Goal: Information Seeking & Learning: Learn about a topic

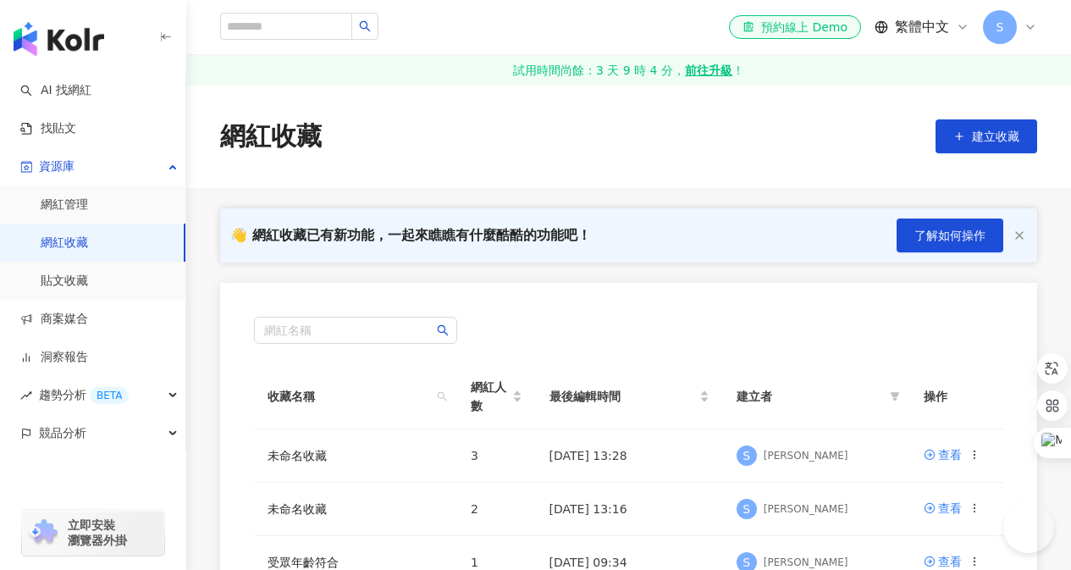
click at [352, 30] on input "search" at bounding box center [286, 26] width 132 height 27
type input "**********"
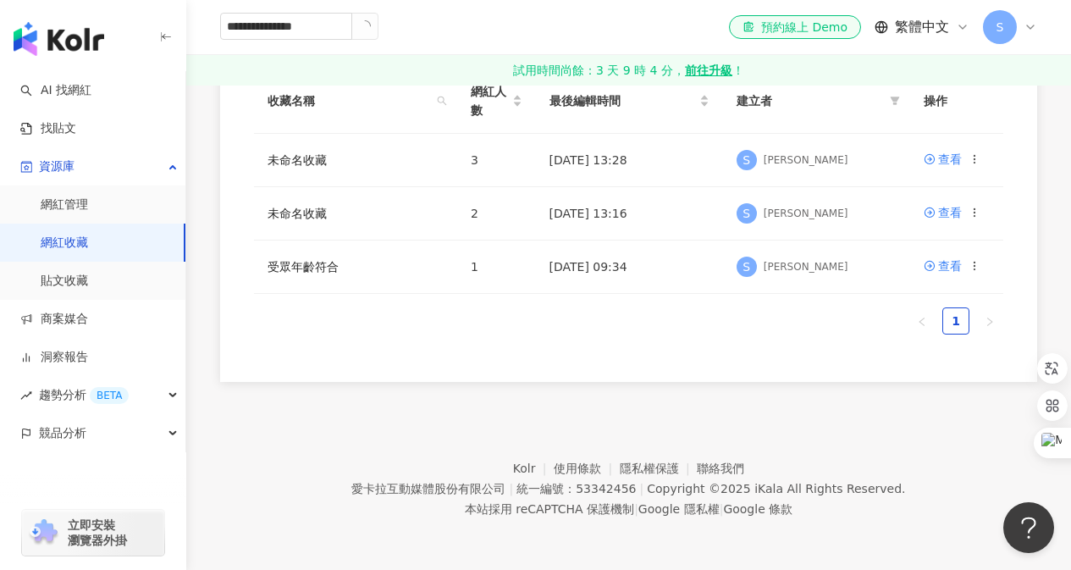
click at [372, 30] on icon "loading" at bounding box center [364, 26] width 15 height 15
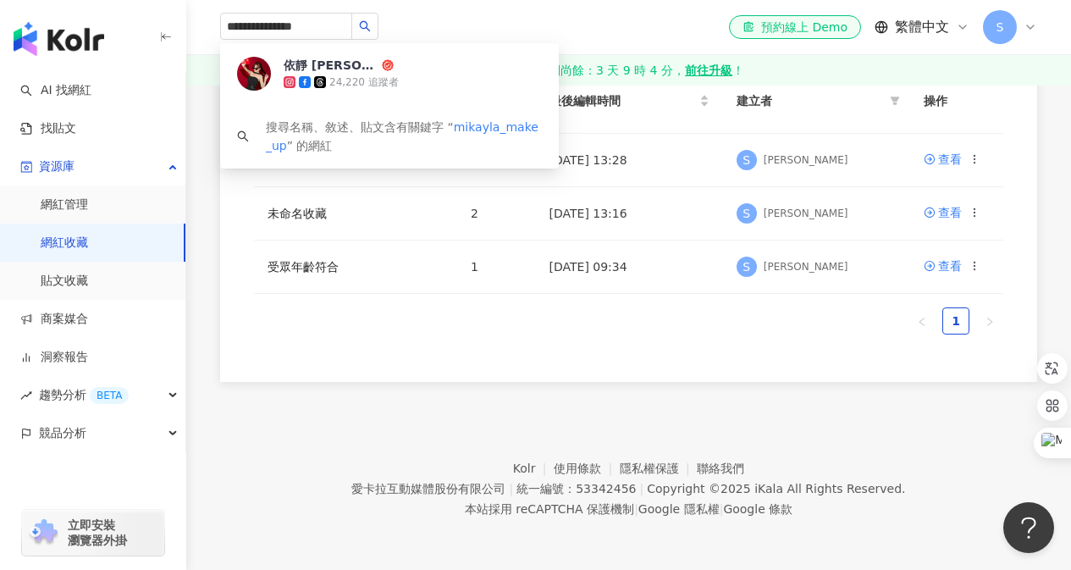
click at [371, 30] on icon "search" at bounding box center [365, 26] width 12 height 12
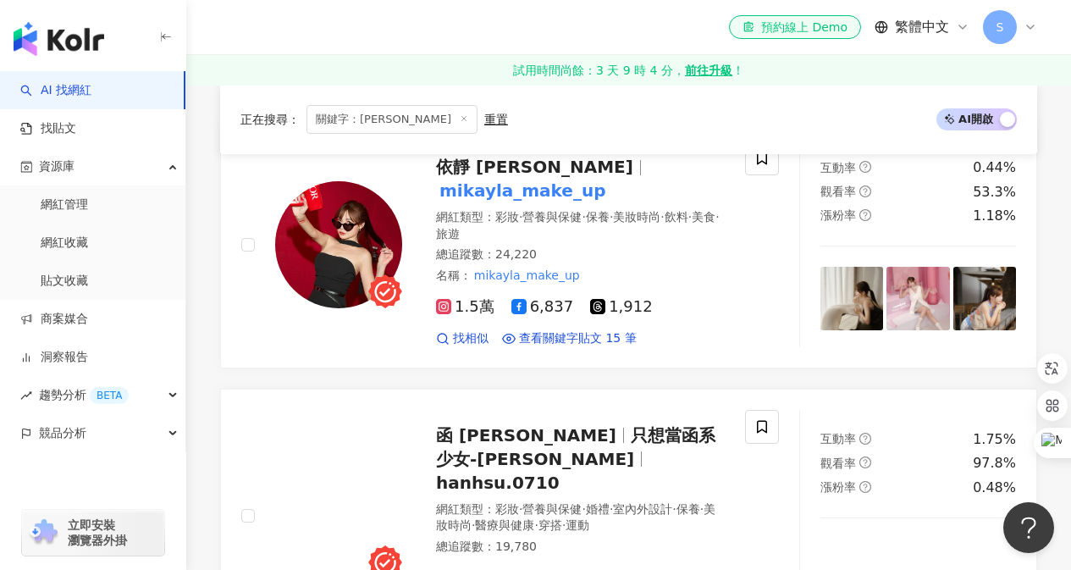
scroll to position [254, 0]
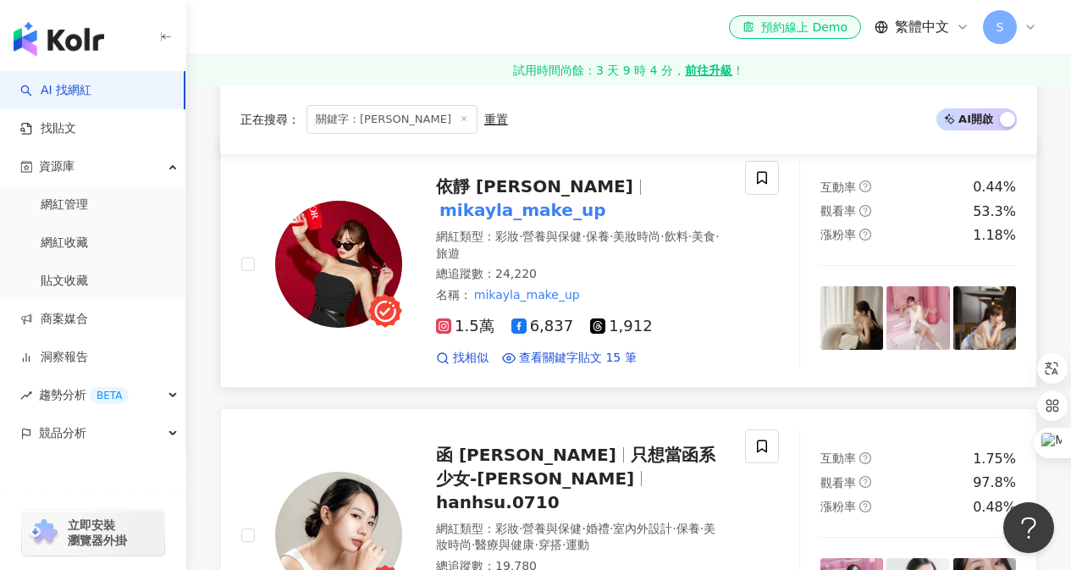
click at [449, 192] on span "依靜 Mikayla" at bounding box center [534, 186] width 197 height 20
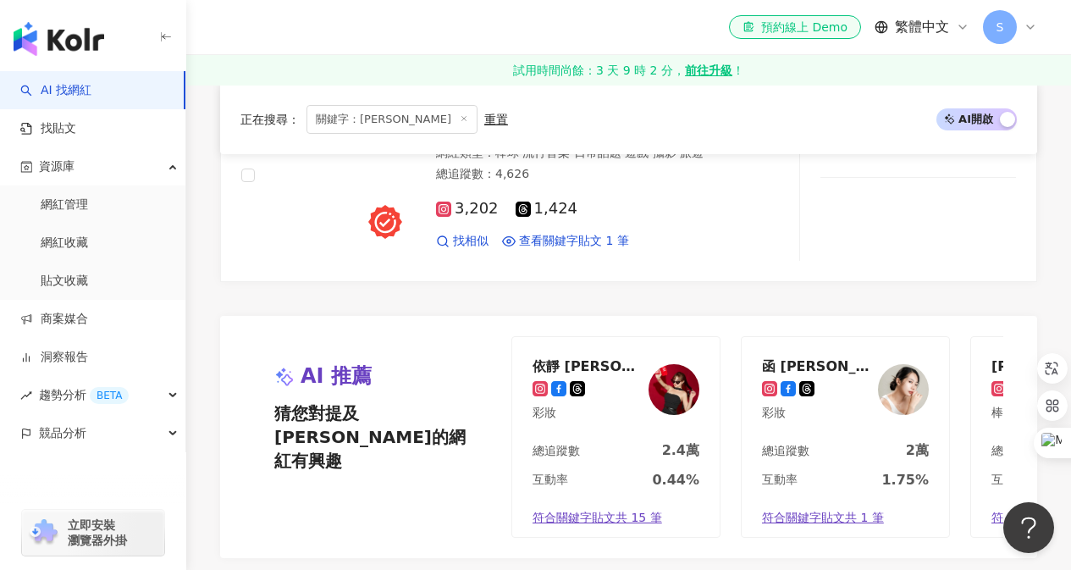
scroll to position [931, 0]
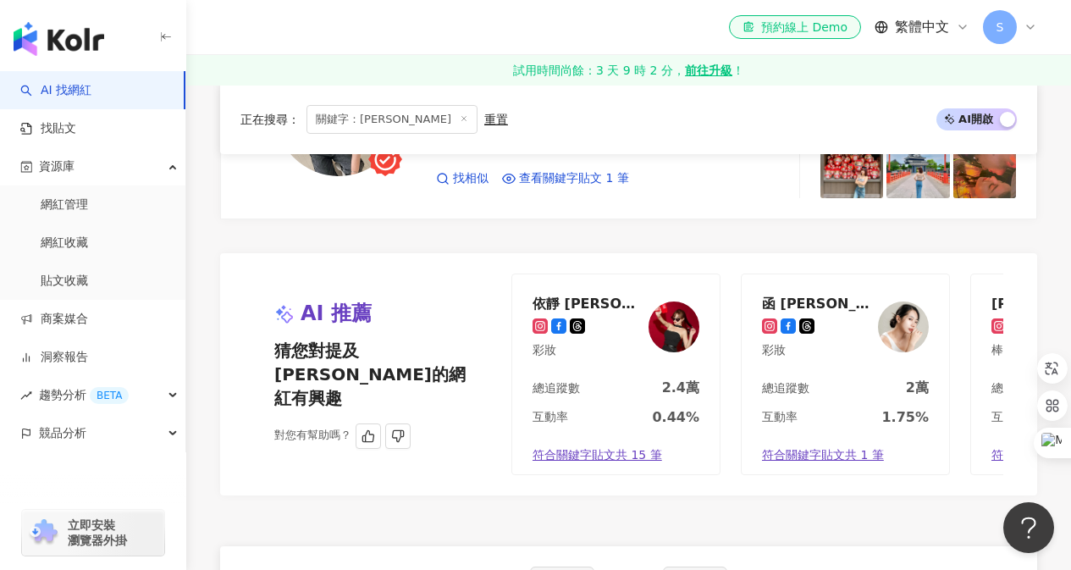
click at [796, 295] on div "函 Helen Hsu" at bounding box center [817, 303] width 110 height 17
click at [64, 243] on link "網紅收藏" at bounding box center [64, 242] width 47 height 17
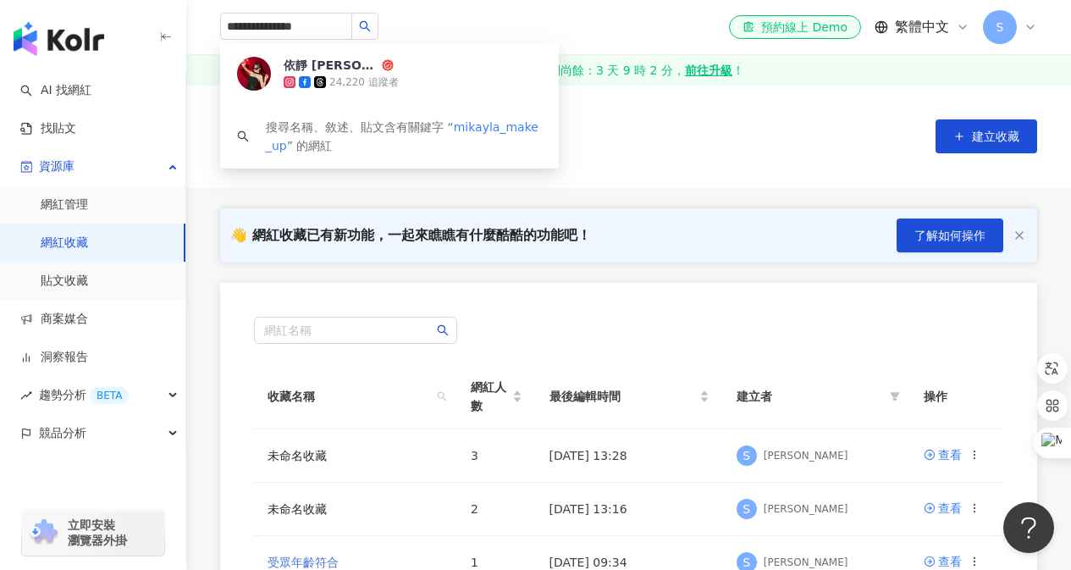
click at [300, 555] on link "受眾年齡符合" at bounding box center [302, 562] width 71 height 14
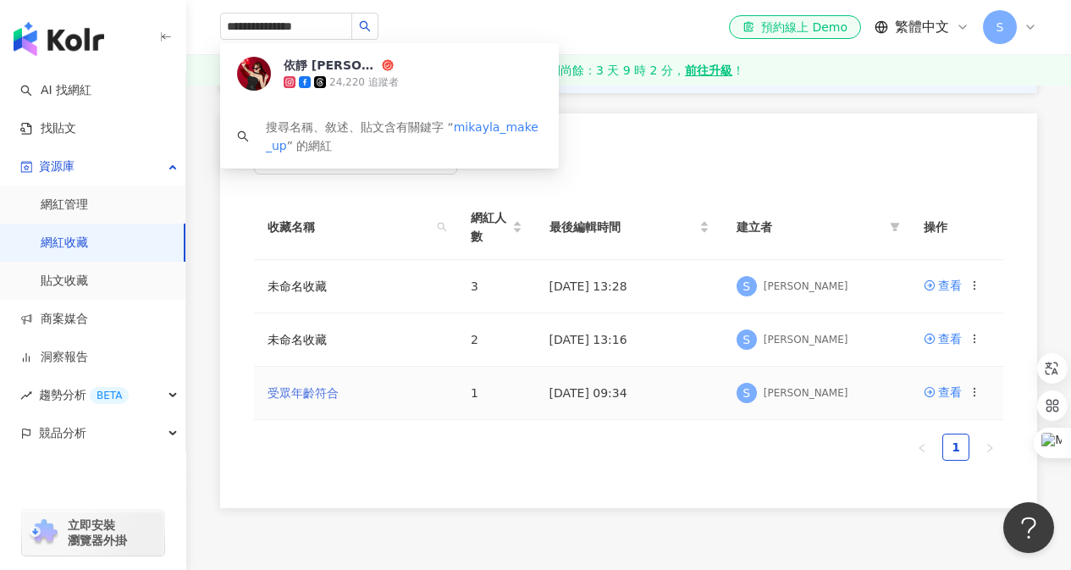
click at [300, 388] on link "受眾年齡符合" at bounding box center [302, 393] width 71 height 14
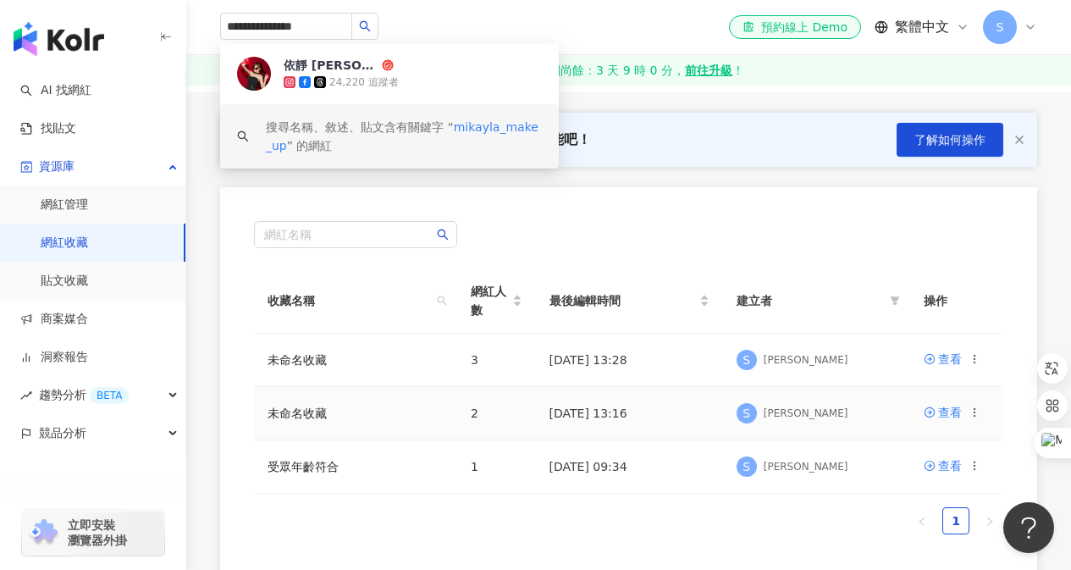
scroll to position [254, 0]
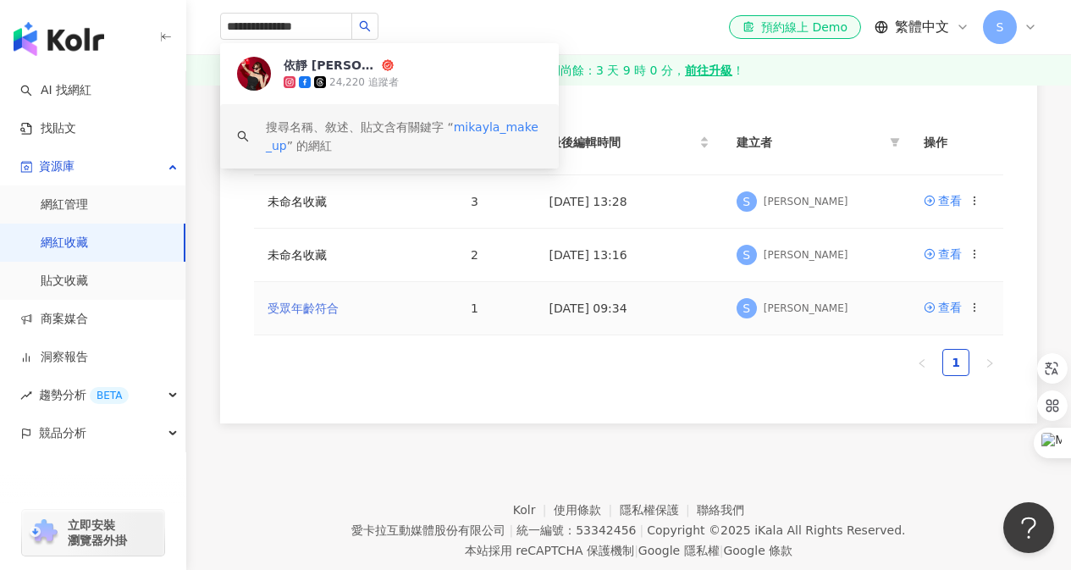
click at [287, 307] on link "受眾年齡符合" at bounding box center [302, 308] width 71 height 14
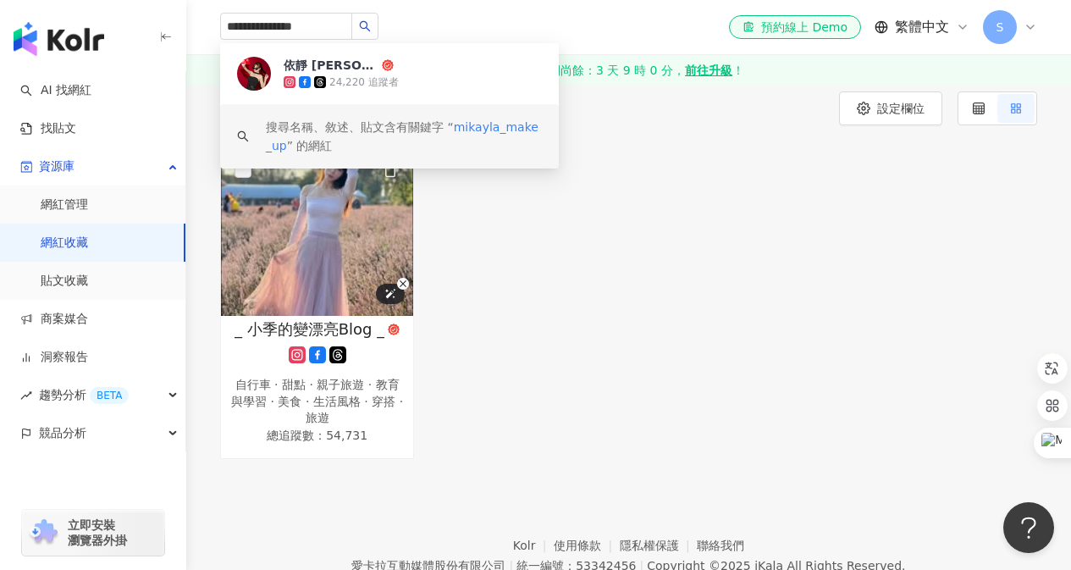
scroll to position [169, 0]
click at [312, 267] on img at bounding box center [317, 229] width 192 height 169
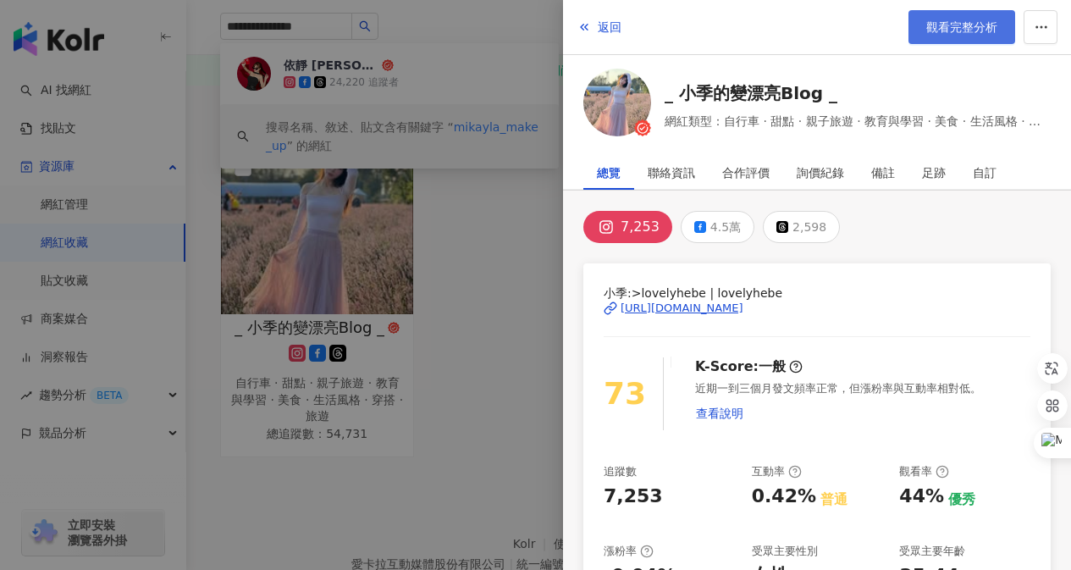
click at [963, 31] on span "觀看完整分析" at bounding box center [961, 27] width 71 height 14
click at [523, 234] on div at bounding box center [535, 285] width 1071 height 570
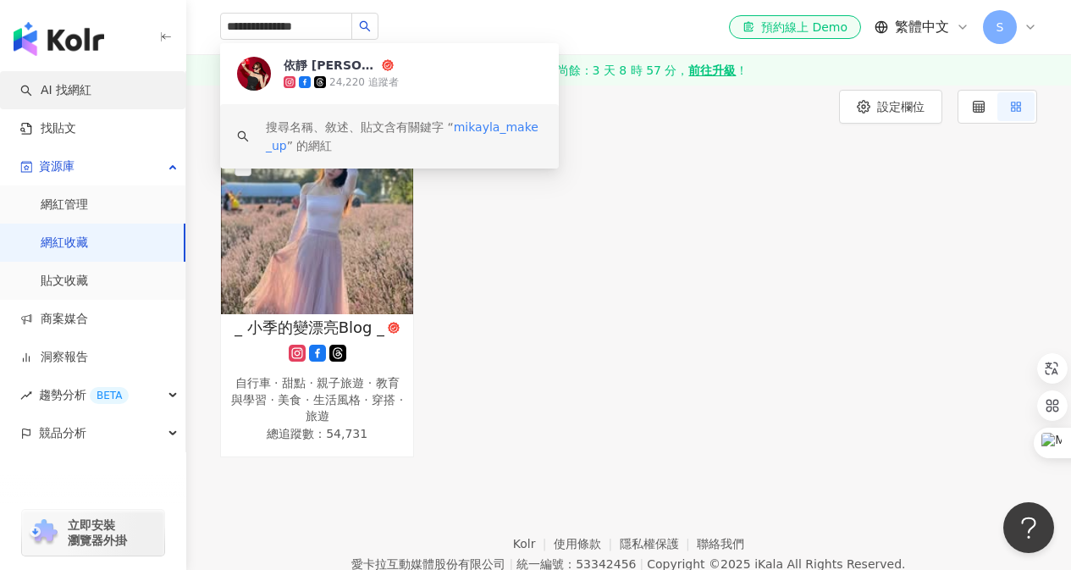
click at [72, 94] on link "AI 找網紅" at bounding box center [55, 90] width 71 height 17
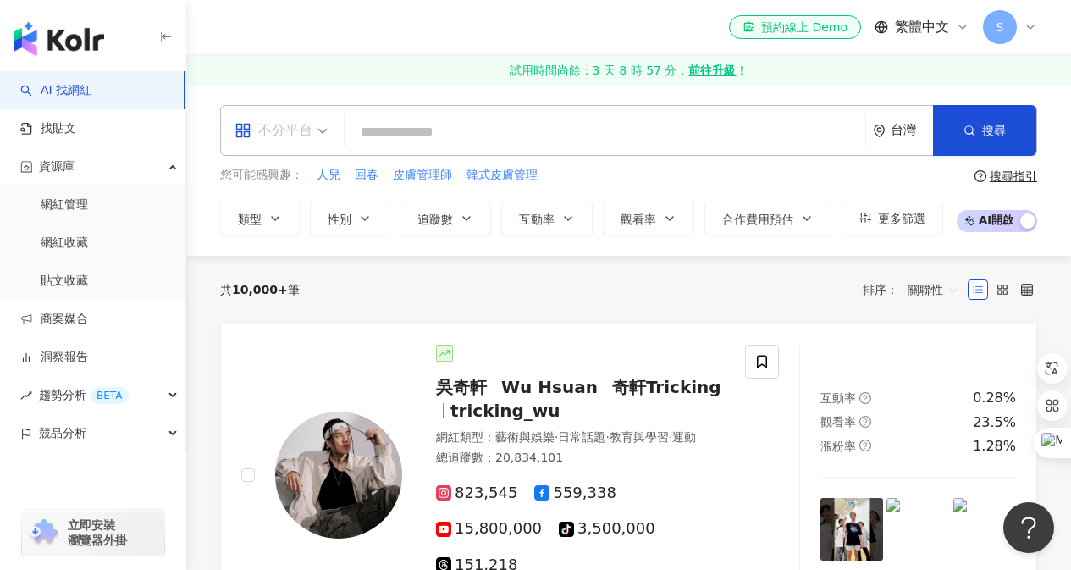
click at [326, 138] on span "不分平台" at bounding box center [280, 130] width 93 height 27
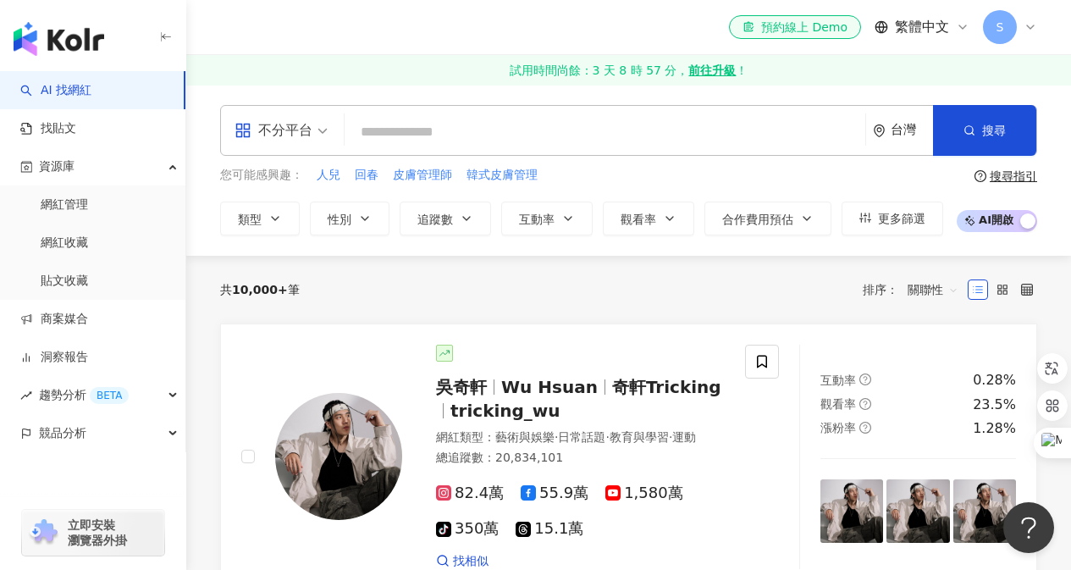
click at [420, 138] on input "search" at bounding box center [604, 132] width 507 height 32
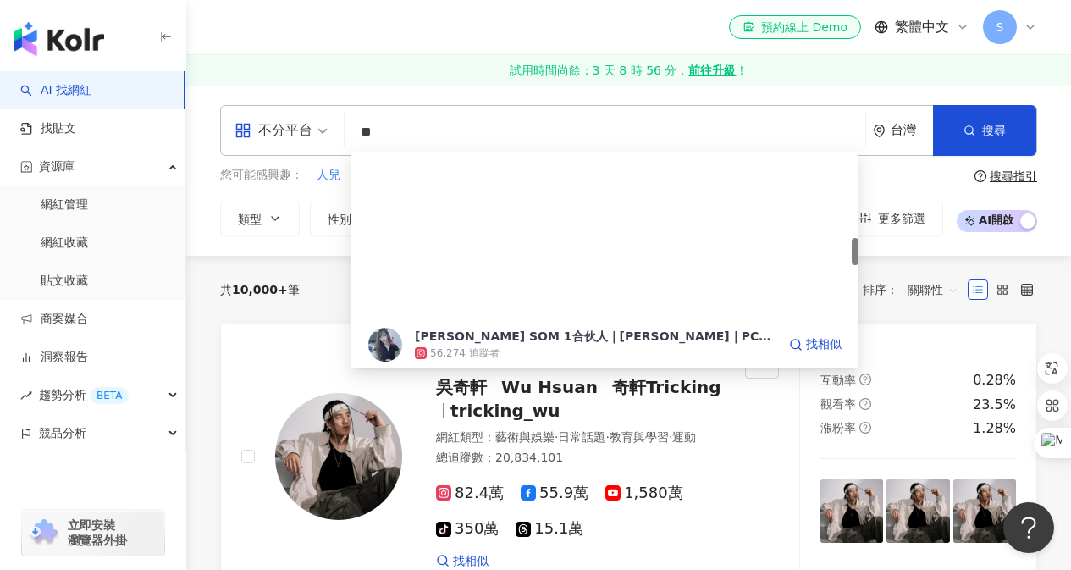
scroll to position [762, 0]
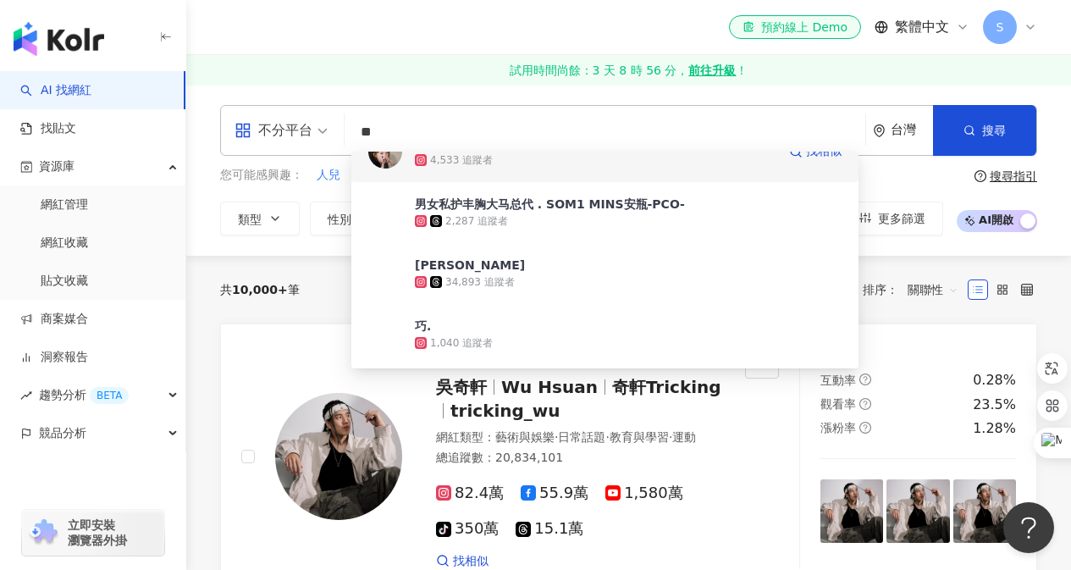
type input "*"
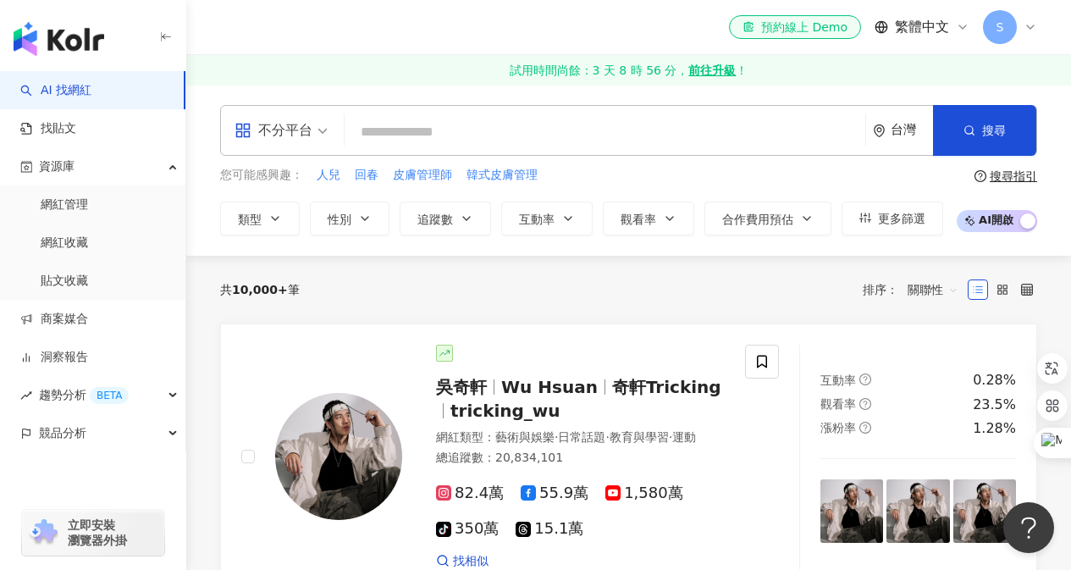
type input "*"
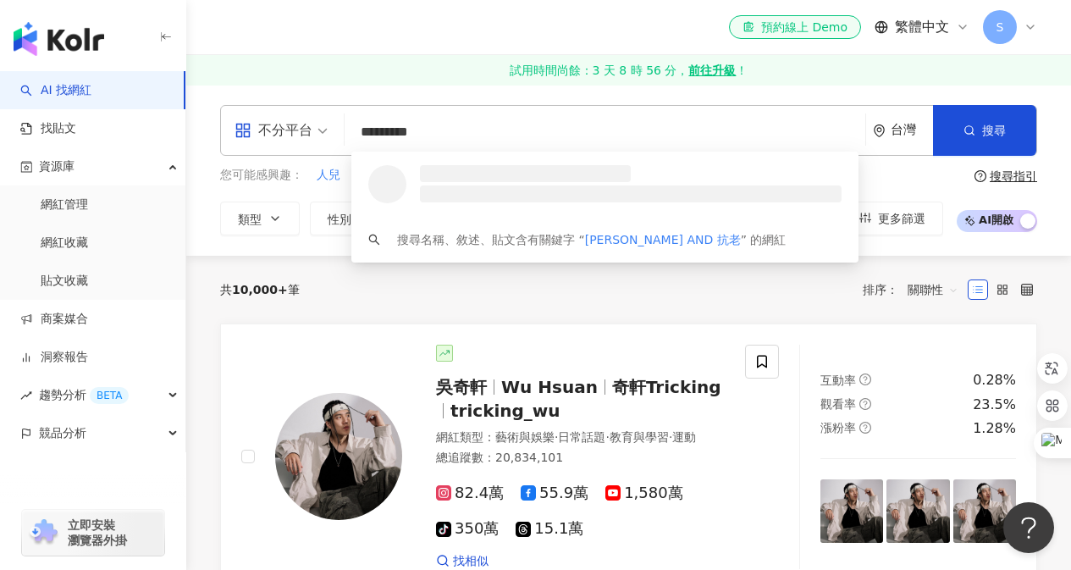
scroll to position [0, 0]
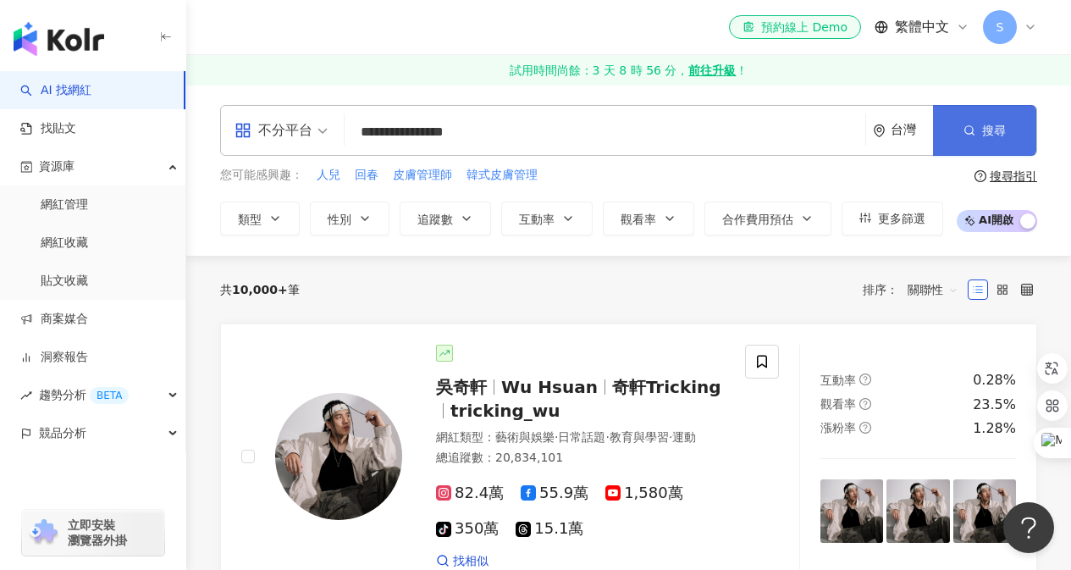
click at [955, 129] on button "搜尋" at bounding box center [984, 130] width 103 height 51
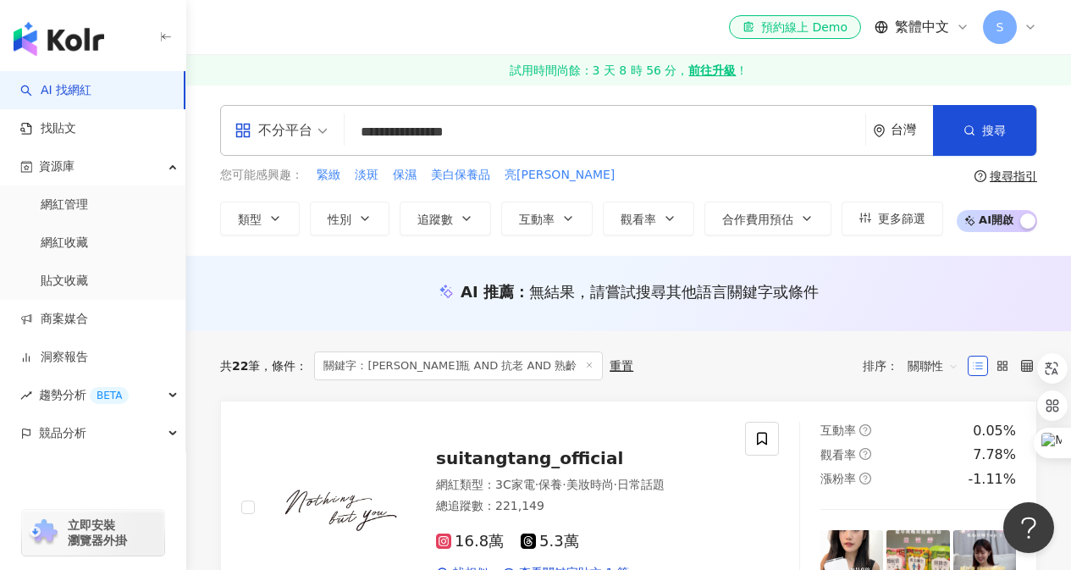
click at [489, 133] on input "**********" at bounding box center [604, 132] width 507 height 32
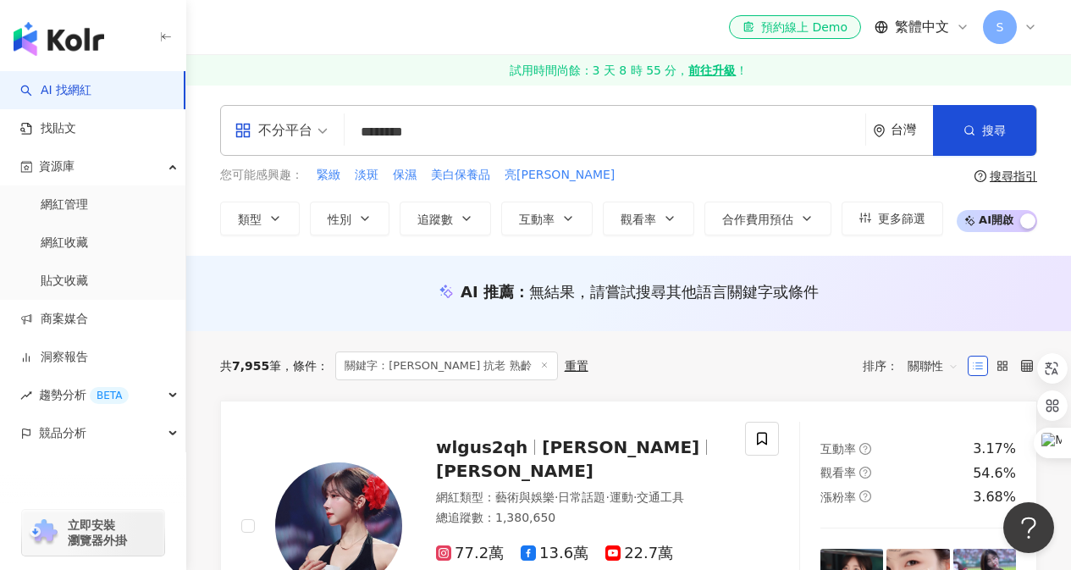
drag, startPoint x: 451, startPoint y: 139, endPoint x: 0, endPoint y: 88, distance: 453.9
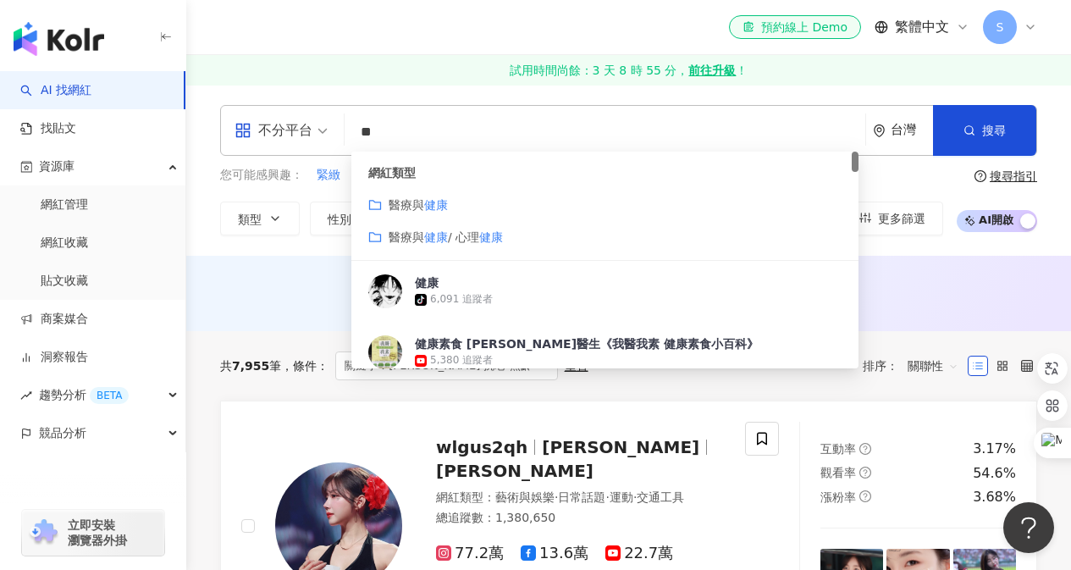
type input "*"
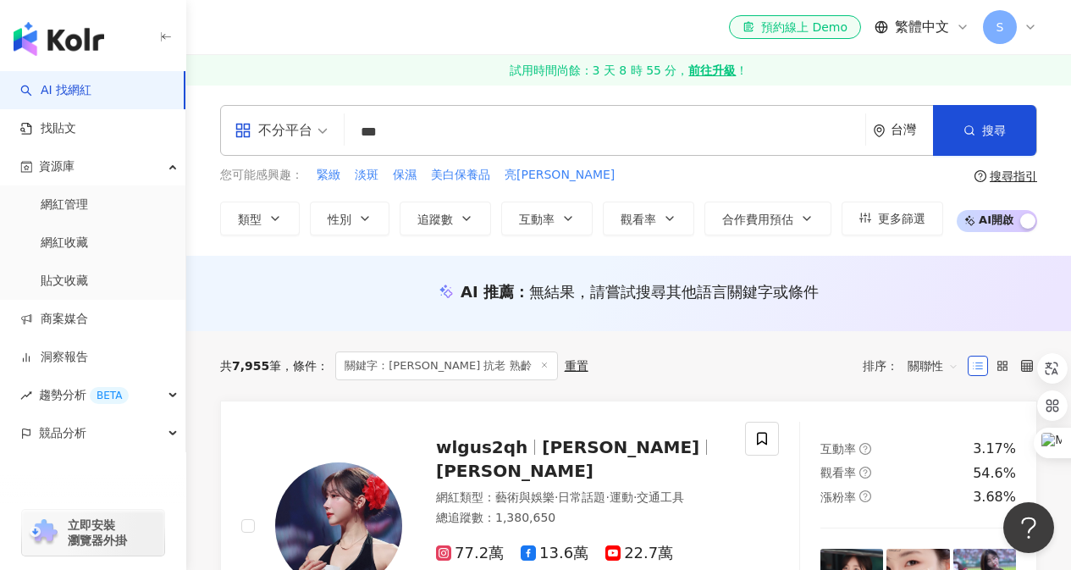
type input "**"
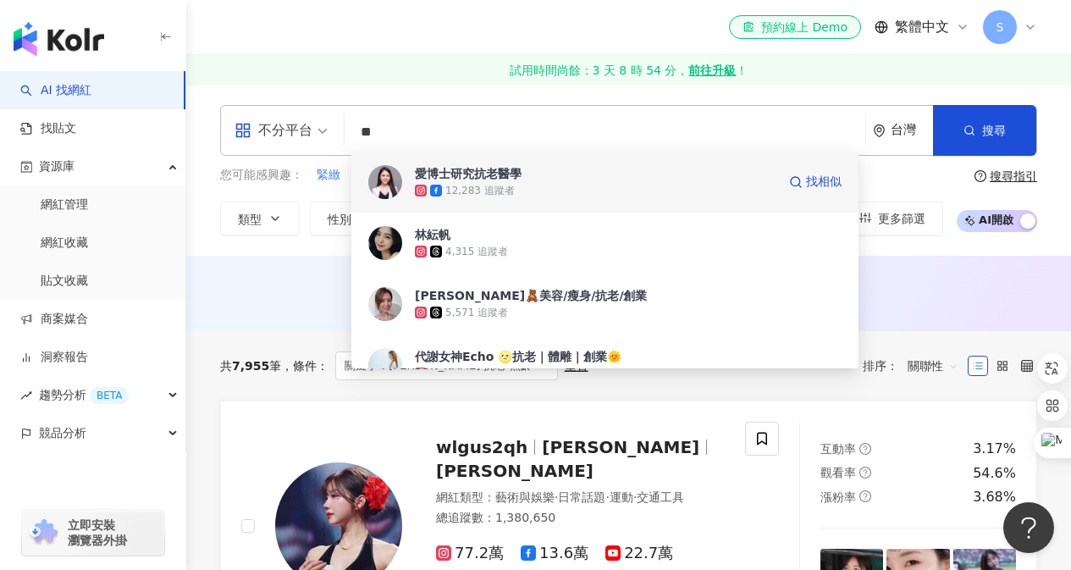
click at [511, 184] on div "12,283 追蹤者" at bounding box center [595, 190] width 361 height 17
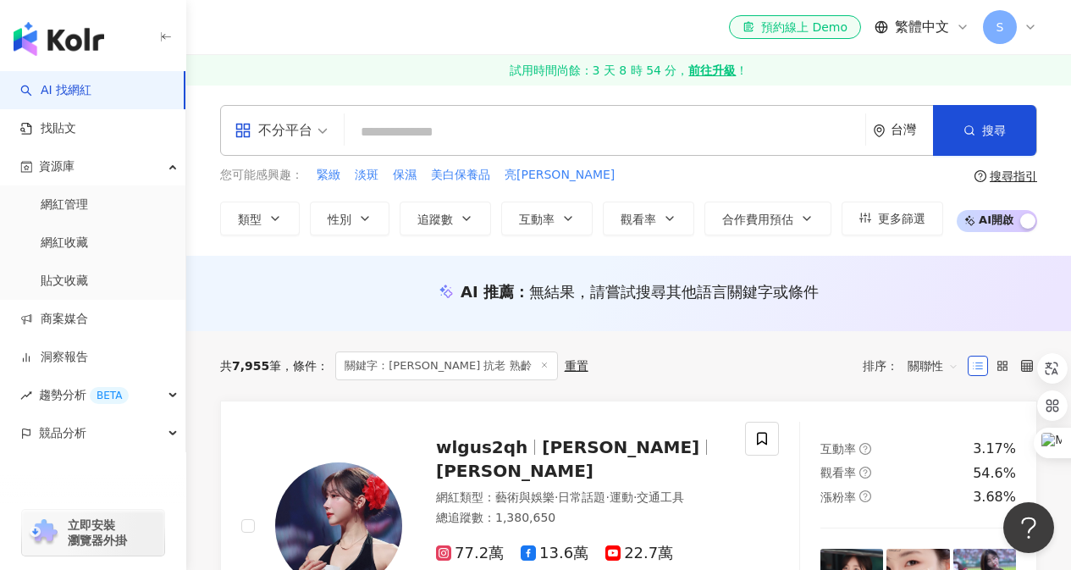
click at [724, 129] on input "search" at bounding box center [604, 132] width 507 height 32
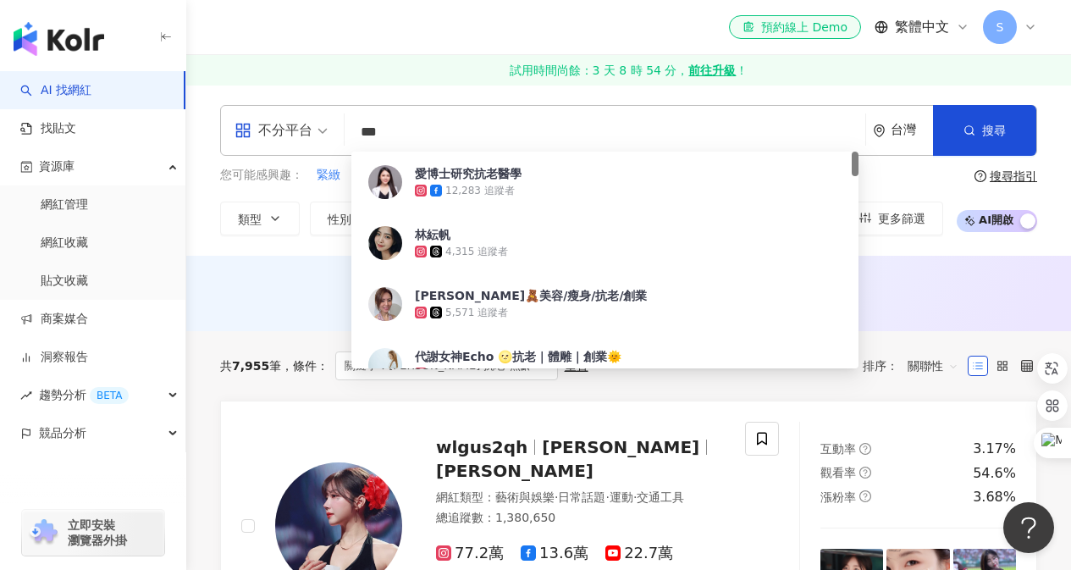
type input "**"
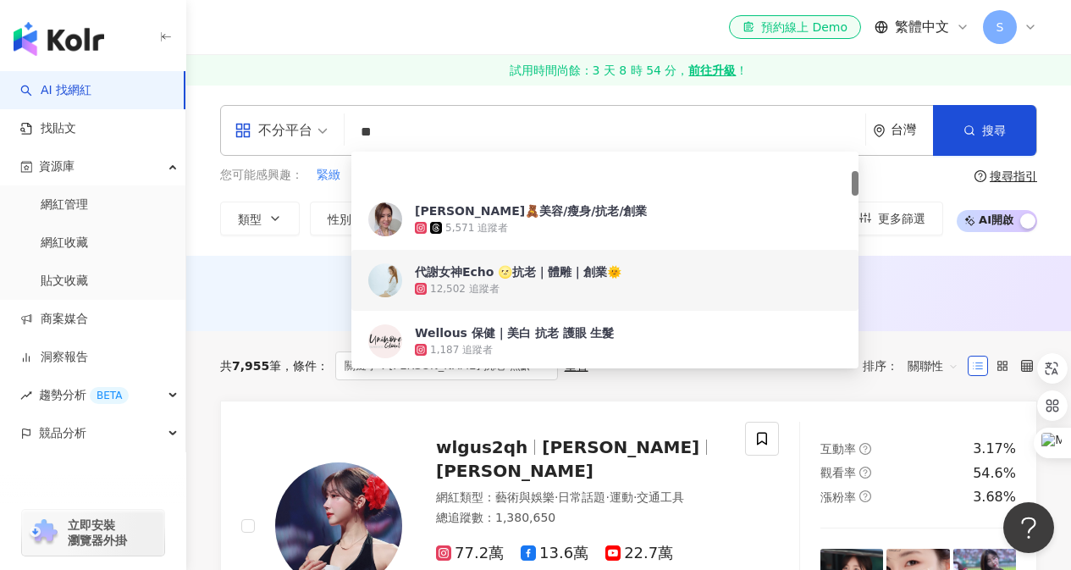
scroll to position [254, 0]
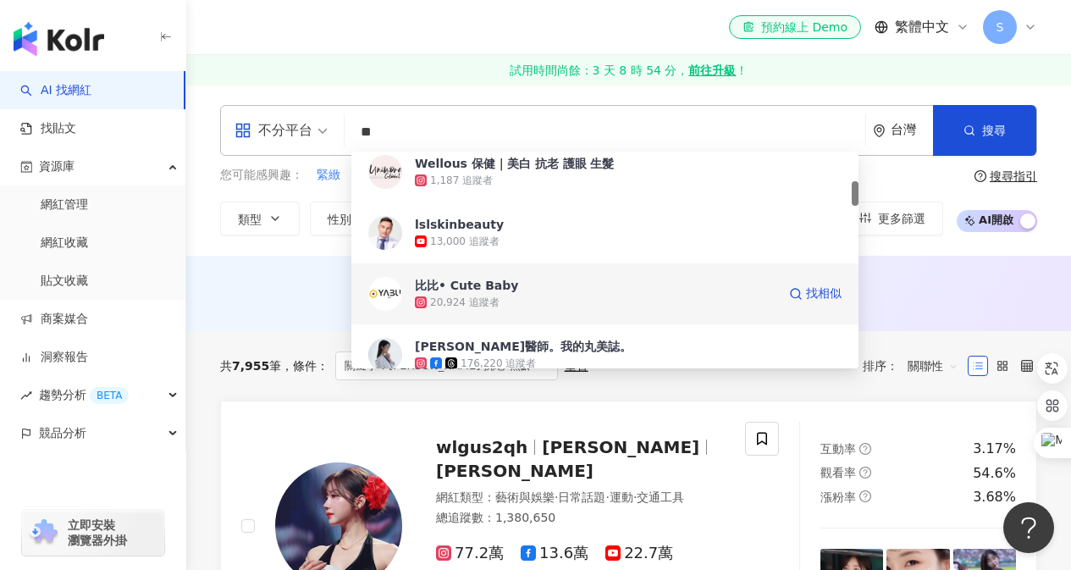
click at [537, 291] on span "比比• Cute Baby" at bounding box center [595, 285] width 361 height 17
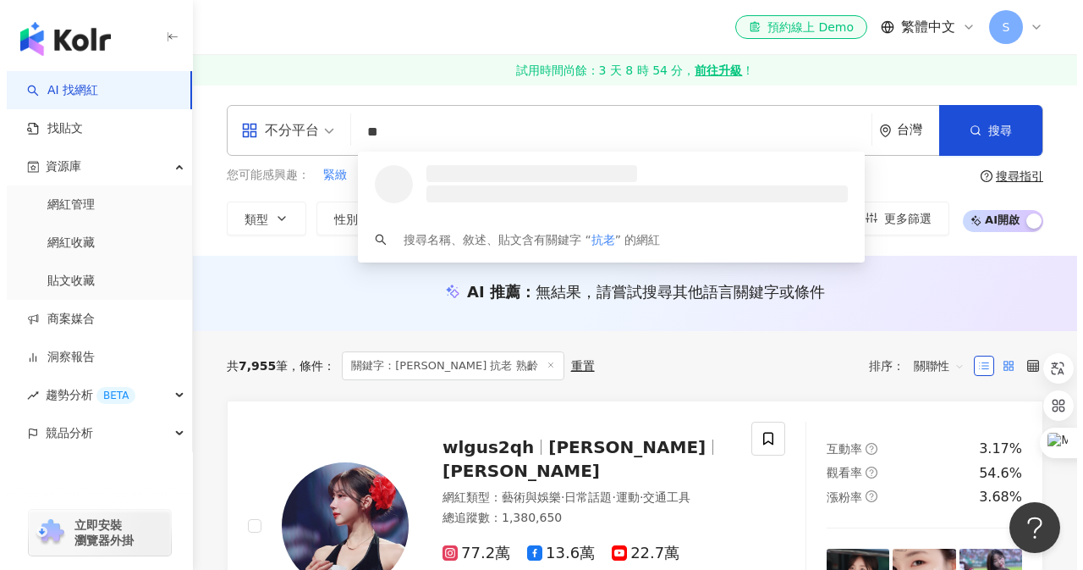
scroll to position [0, 0]
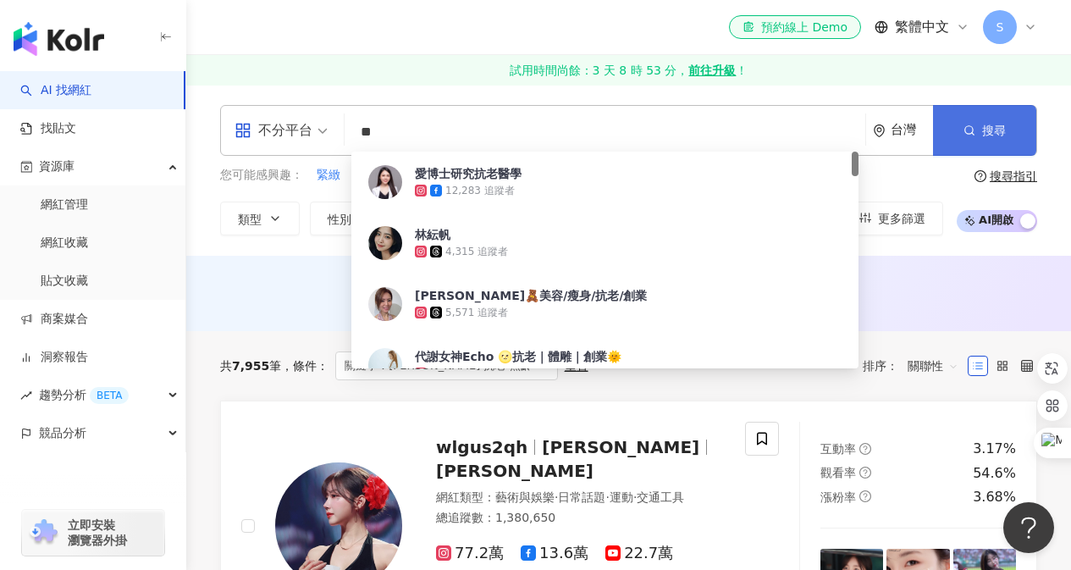
type input "**"
click at [989, 126] on span "搜尋" at bounding box center [994, 131] width 24 height 14
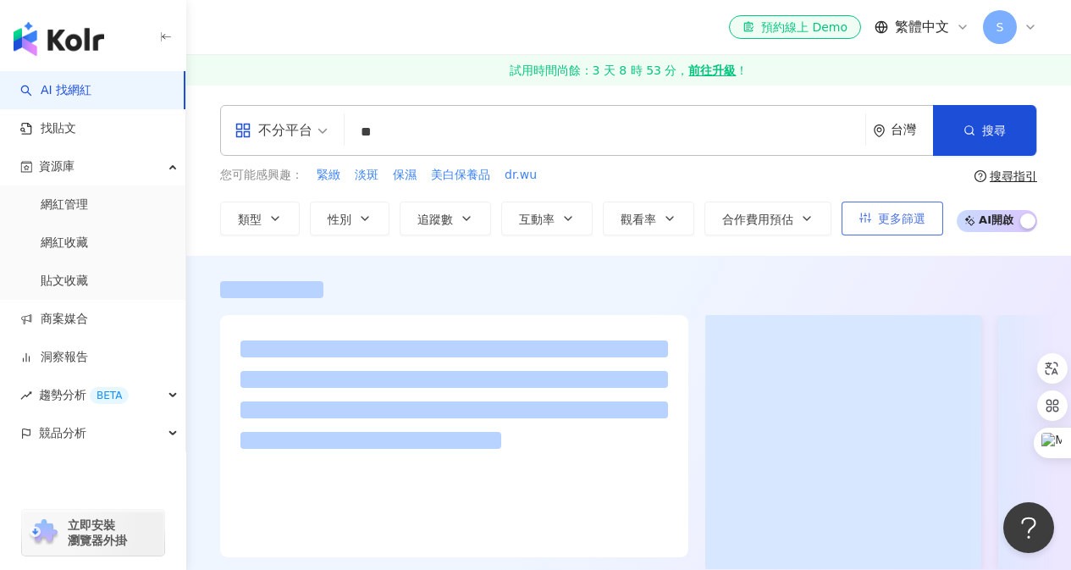
click at [928, 219] on button "更多篩選" at bounding box center [892, 218] width 102 height 34
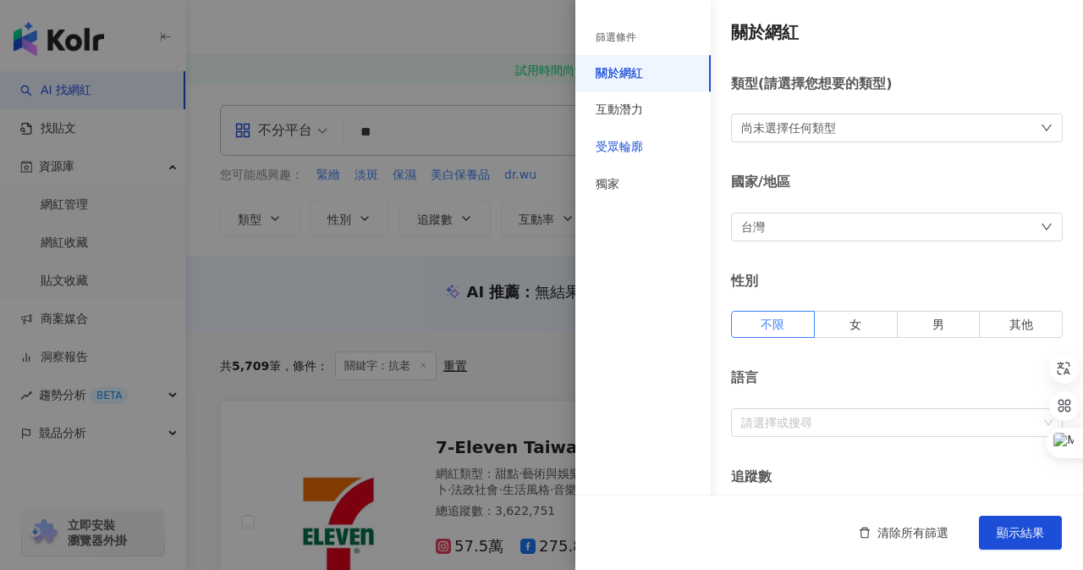
click at [634, 142] on div "受眾輪廓" at bounding box center [619, 147] width 47 height 17
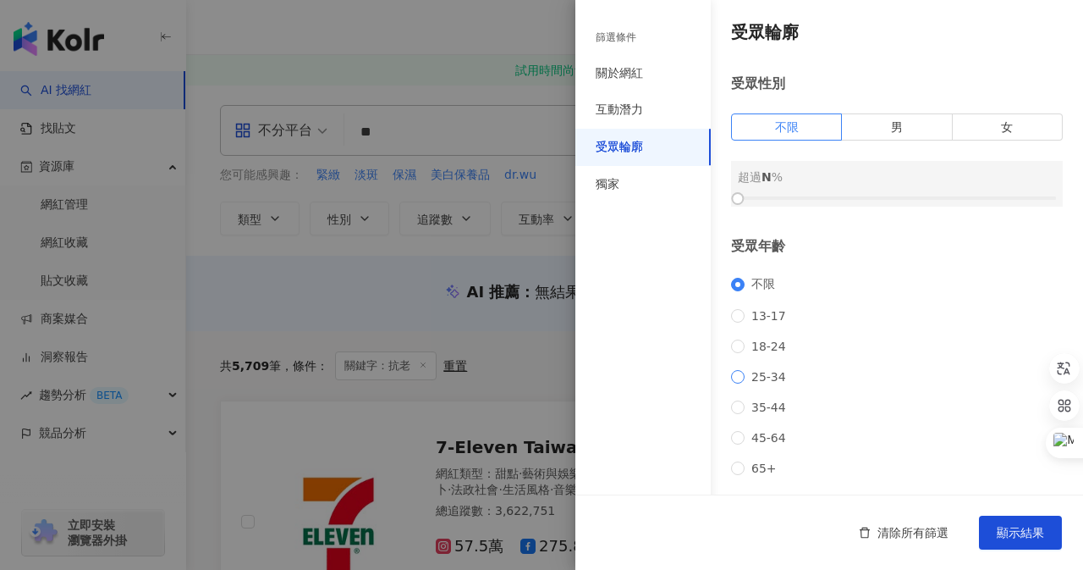
click at [765, 383] on span "25-34" at bounding box center [769, 377] width 48 height 14
click at [772, 414] on span "35-44" at bounding box center [769, 407] width 48 height 14
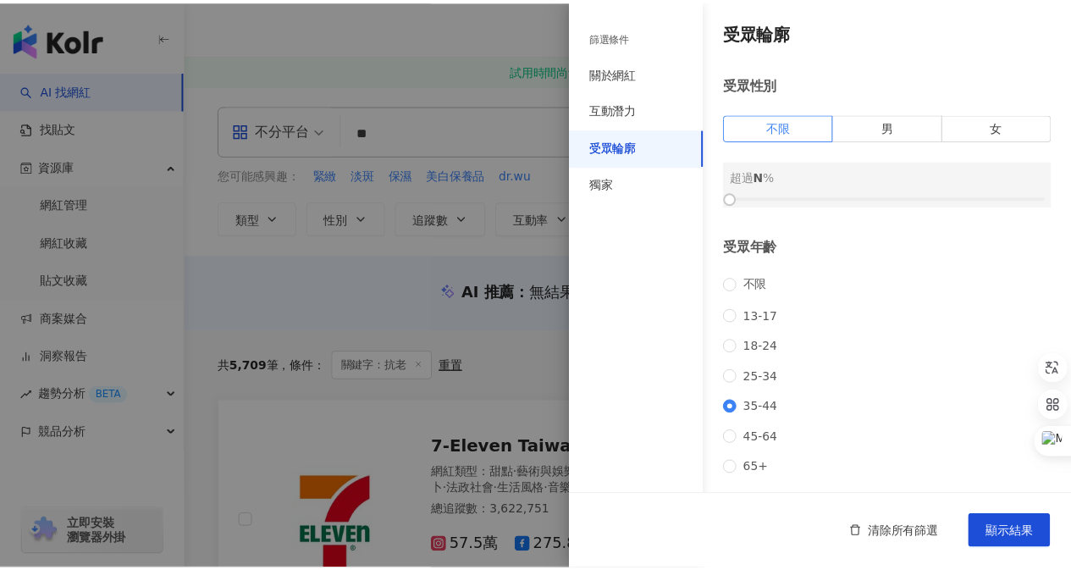
scroll to position [169, 0]
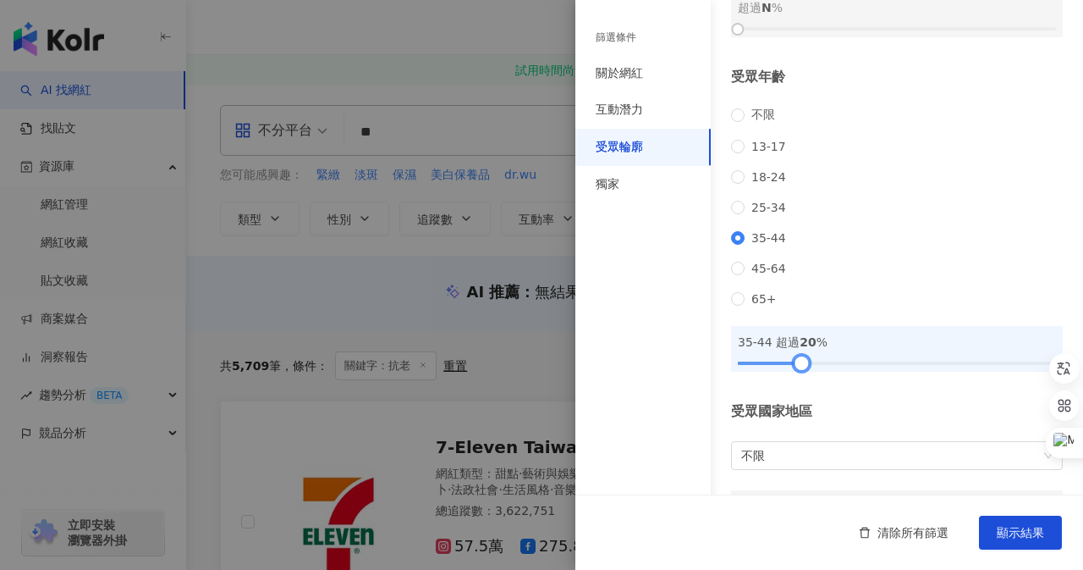
click at [800, 368] on div at bounding box center [897, 363] width 318 height 10
click at [813, 368] on div at bounding box center [897, 363] width 318 height 10
click at [827, 368] on div at bounding box center [897, 363] width 318 height 10
click at [830, 367] on div at bounding box center [829, 362] width 9 height 9
drag, startPoint x: 834, startPoint y: 386, endPoint x: 822, endPoint y: 386, distance: 12.7
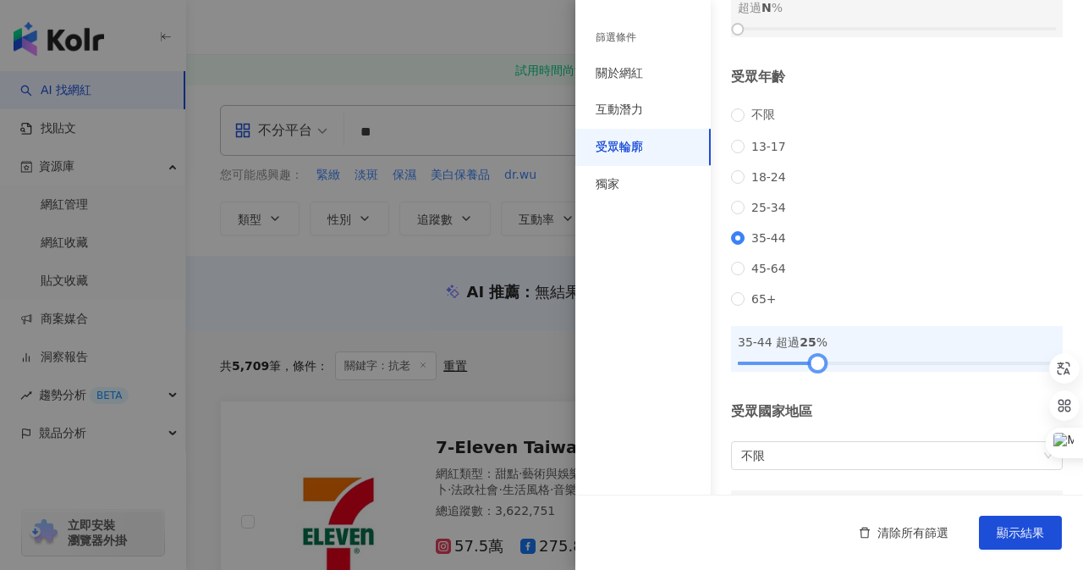
click at [822, 367] on div at bounding box center [816, 362] width 9 height 9
click at [1023, 538] on span "顯示結果" at bounding box center [1020, 533] width 47 height 14
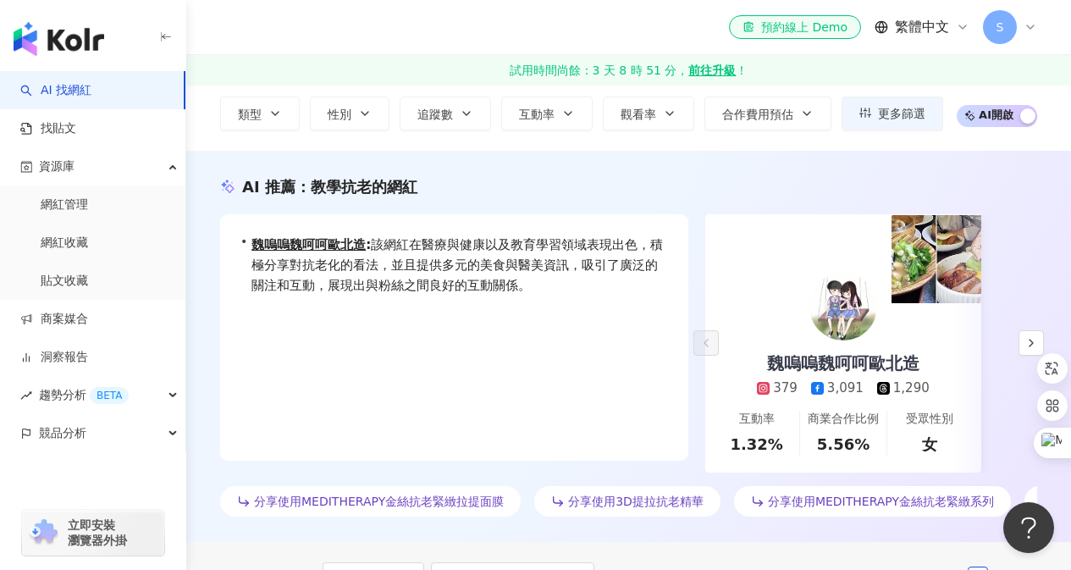
scroll to position [85, 0]
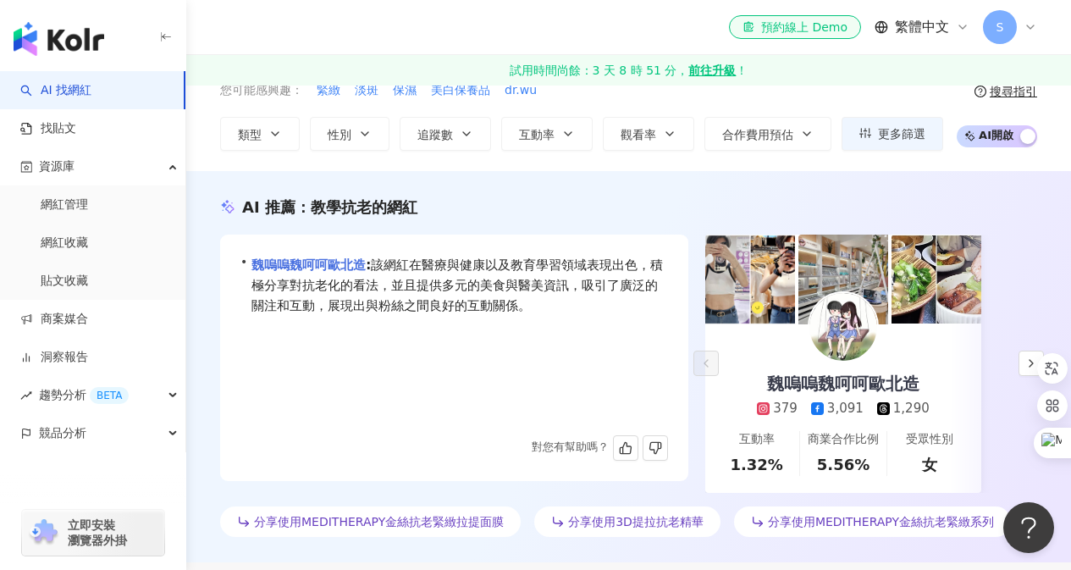
click at [362, 270] on link "魏嗚嗚魏呵呵歐北造" at bounding box center [308, 264] width 114 height 15
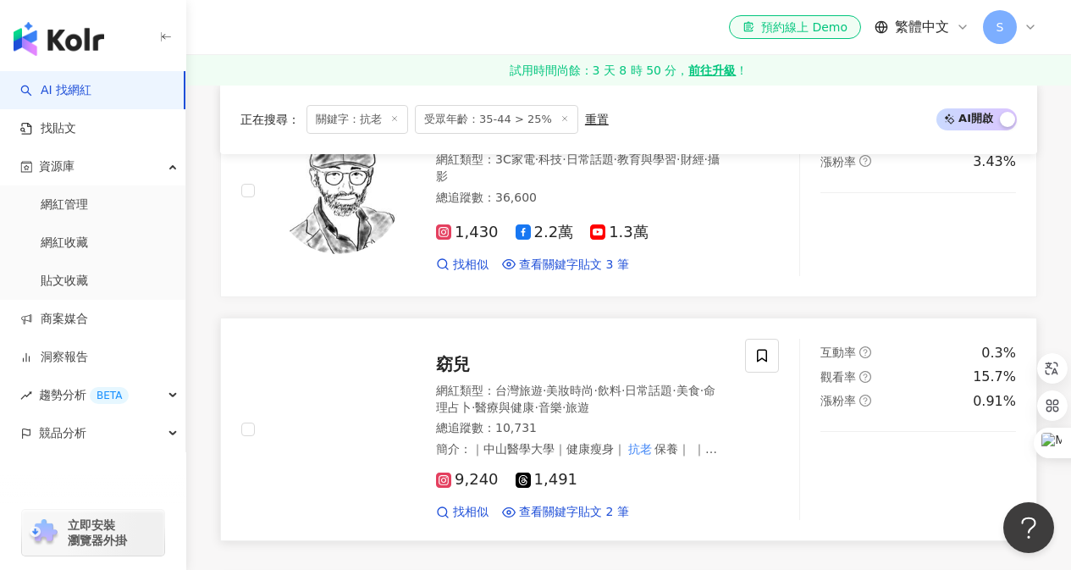
scroll to position [3216, 0]
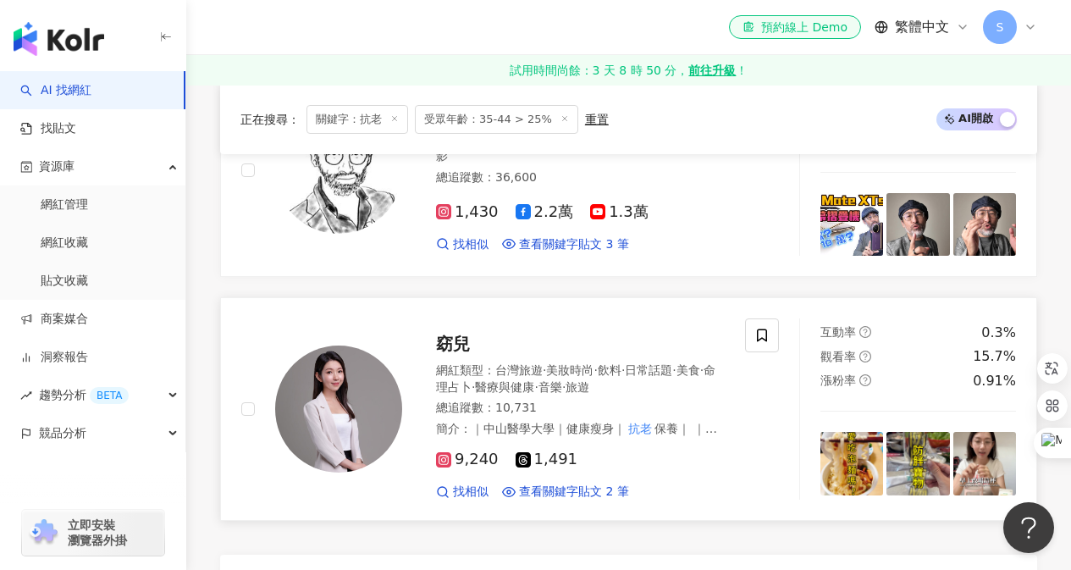
click at [460, 333] on span "窈兒" at bounding box center [453, 343] width 34 height 20
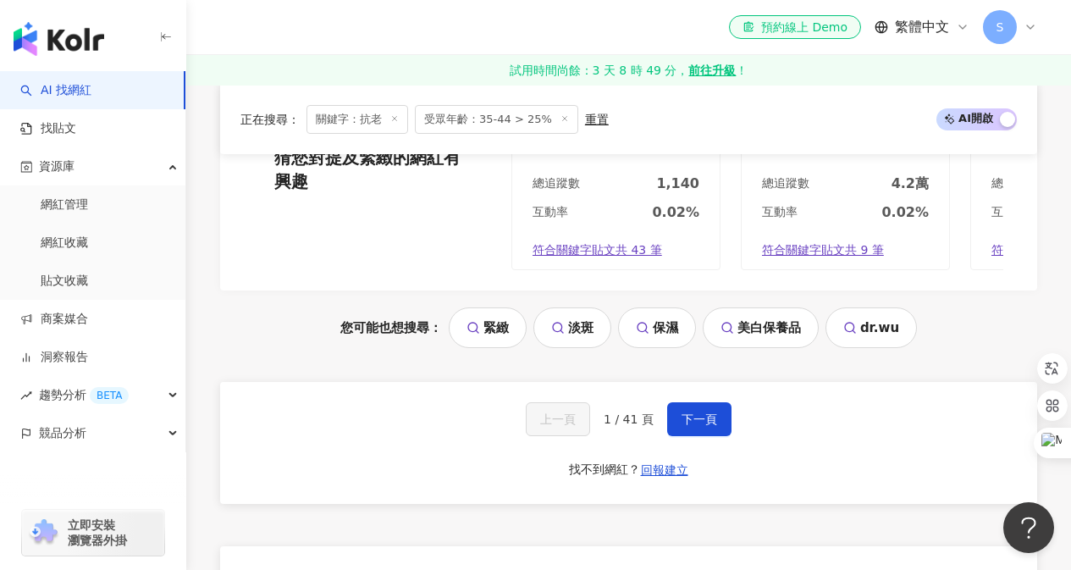
scroll to position [3808, 0]
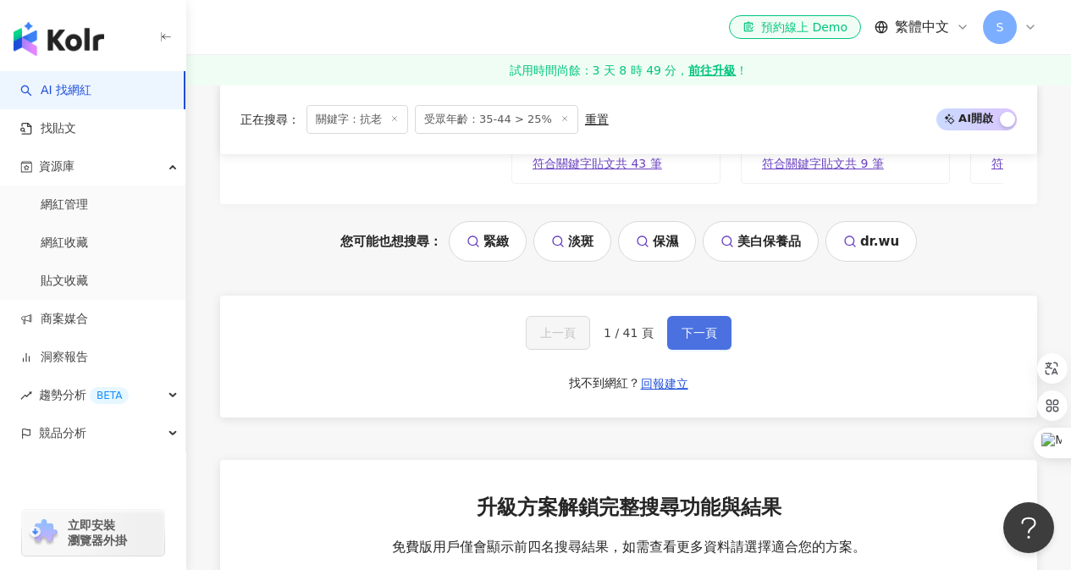
click at [685, 326] on span "下一頁" at bounding box center [699, 333] width 36 height 14
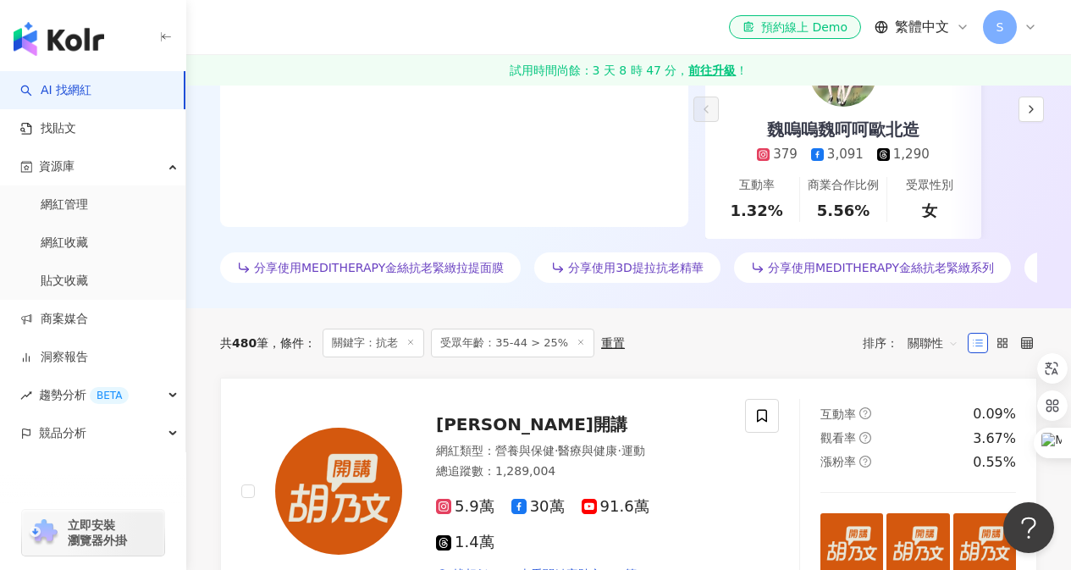
scroll to position [508, 0]
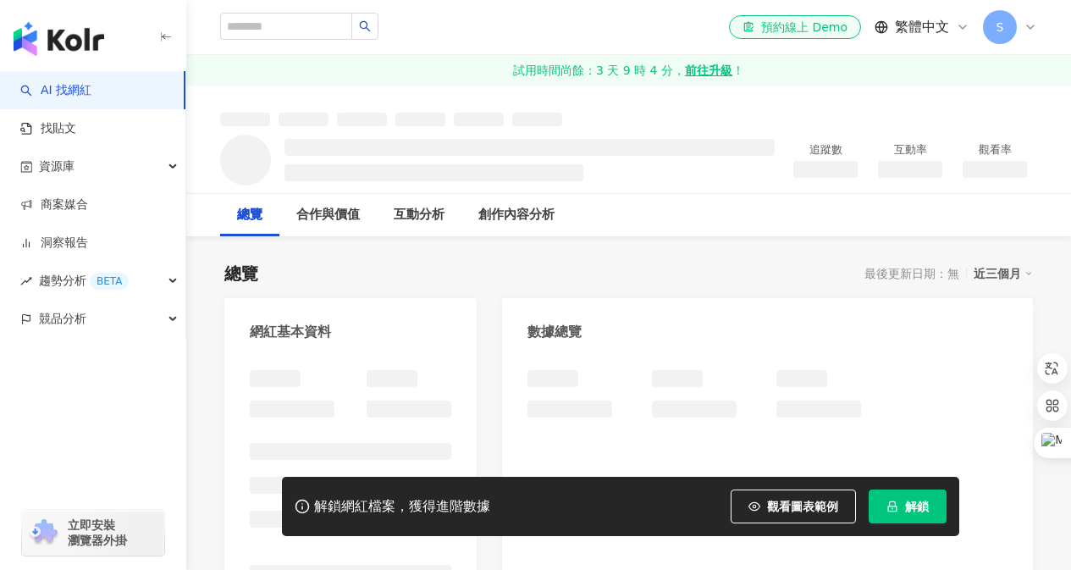
click at [905, 506] on span "解鎖" at bounding box center [917, 506] width 24 height 14
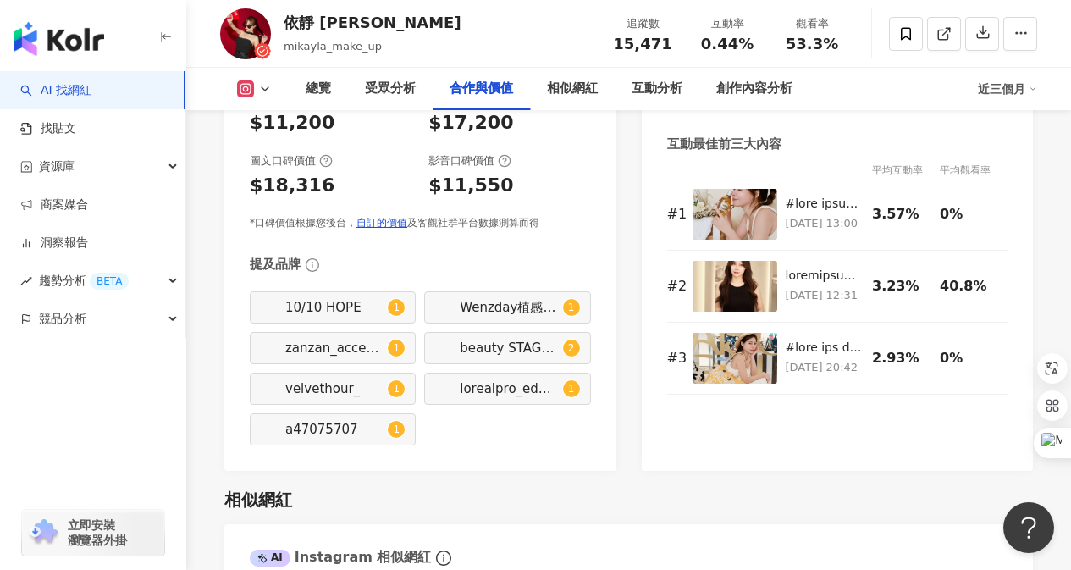
scroll to position [2539, 0]
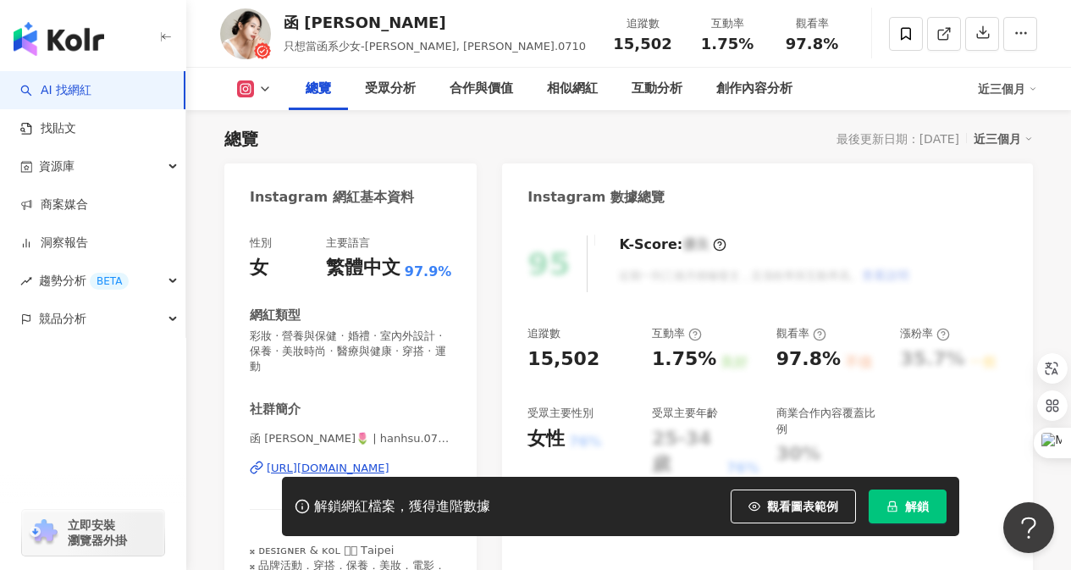
scroll to position [169, 0]
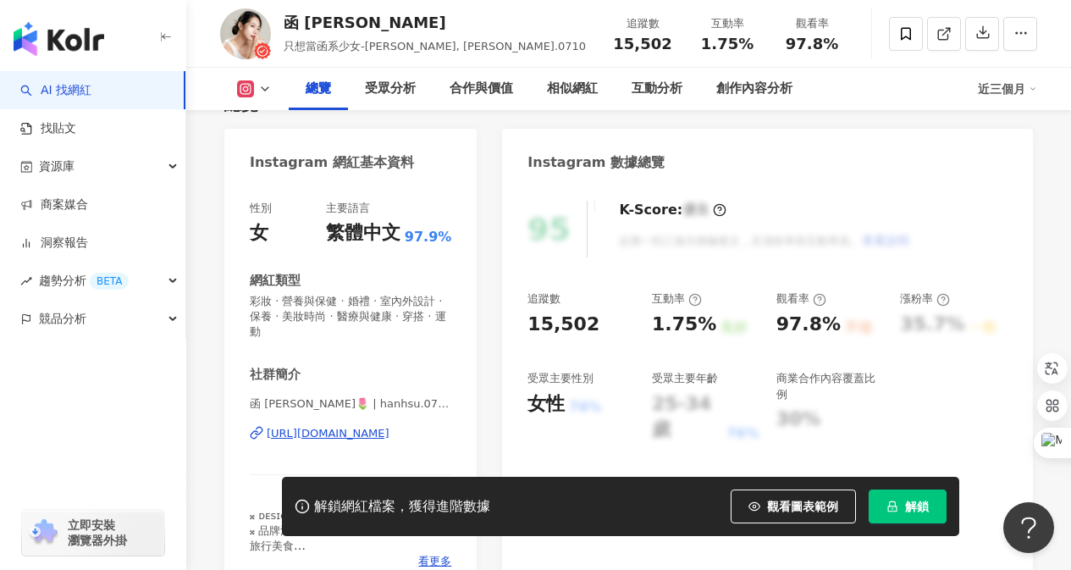
click at [917, 510] on span "解鎖" at bounding box center [917, 506] width 24 height 14
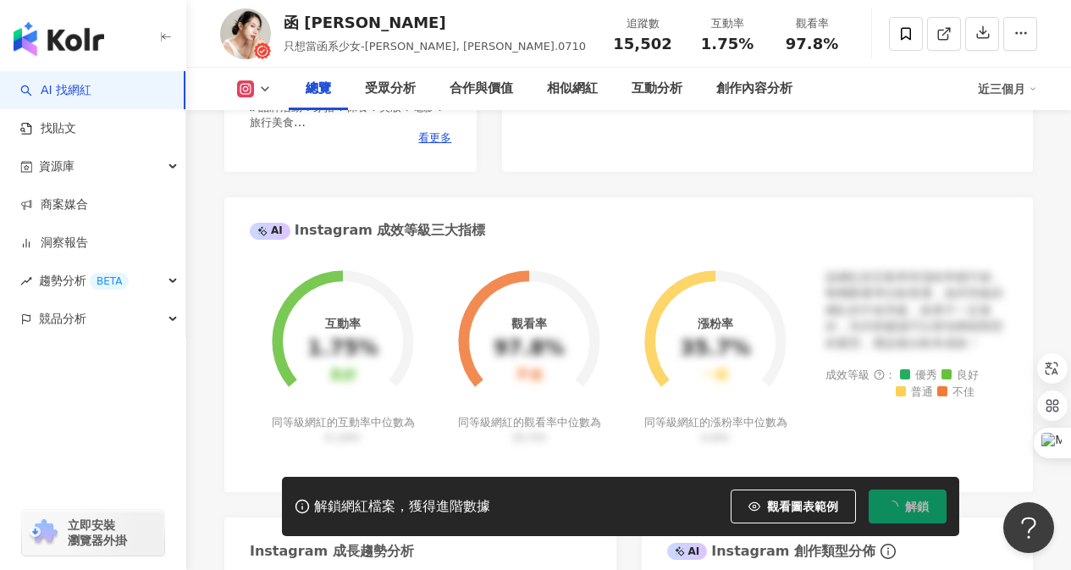
scroll to position [622, 0]
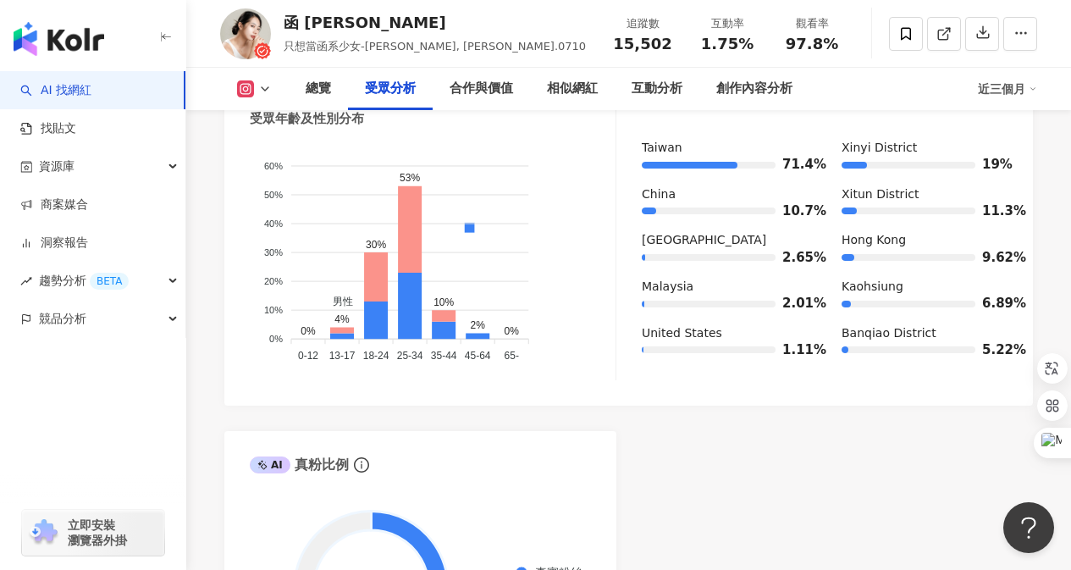
scroll to position [1608, 0]
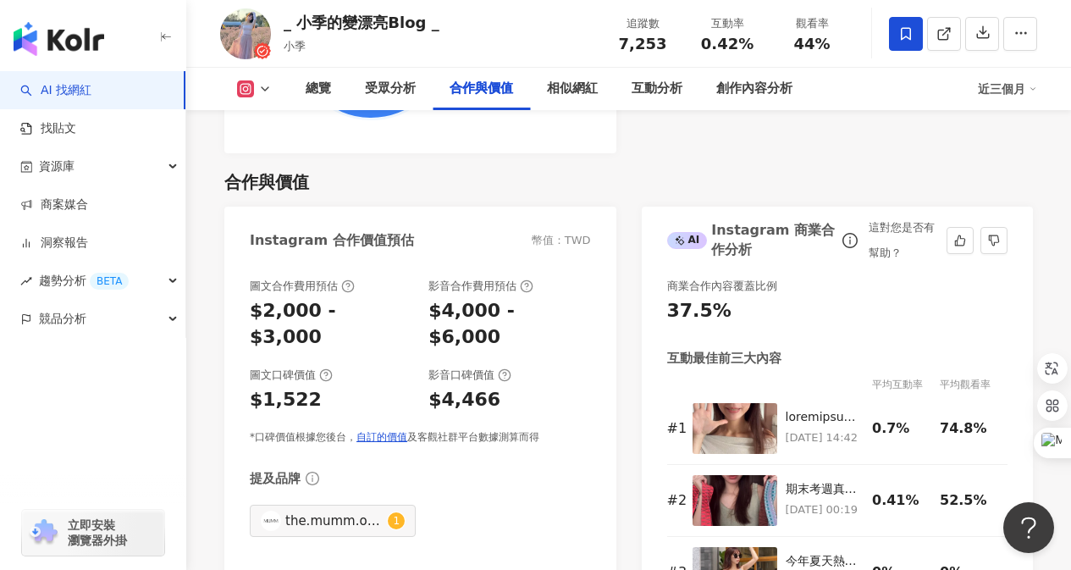
scroll to position [2285, 0]
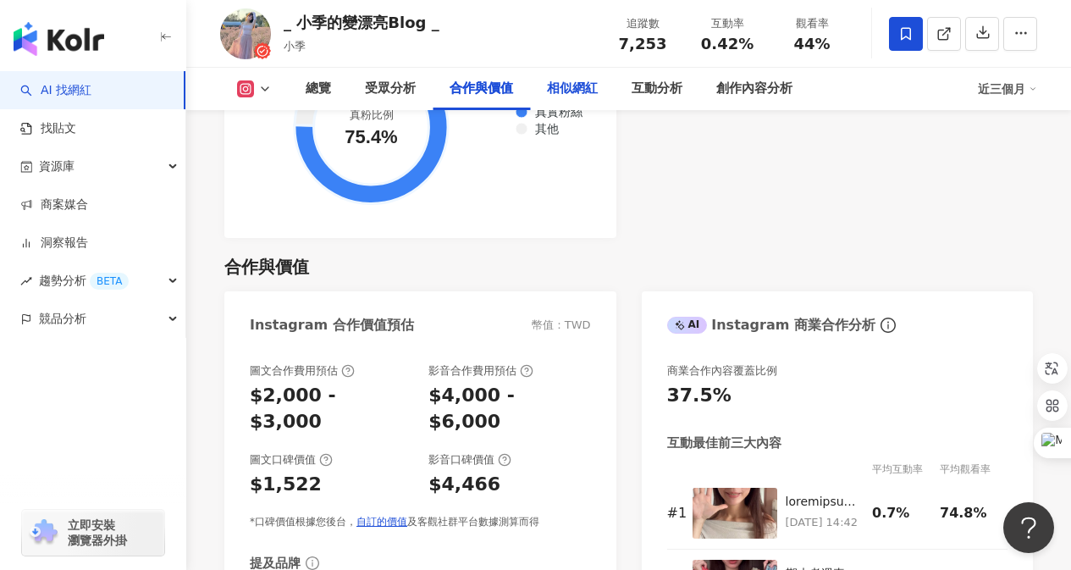
click at [583, 83] on div "相似網紅" at bounding box center [572, 89] width 51 height 20
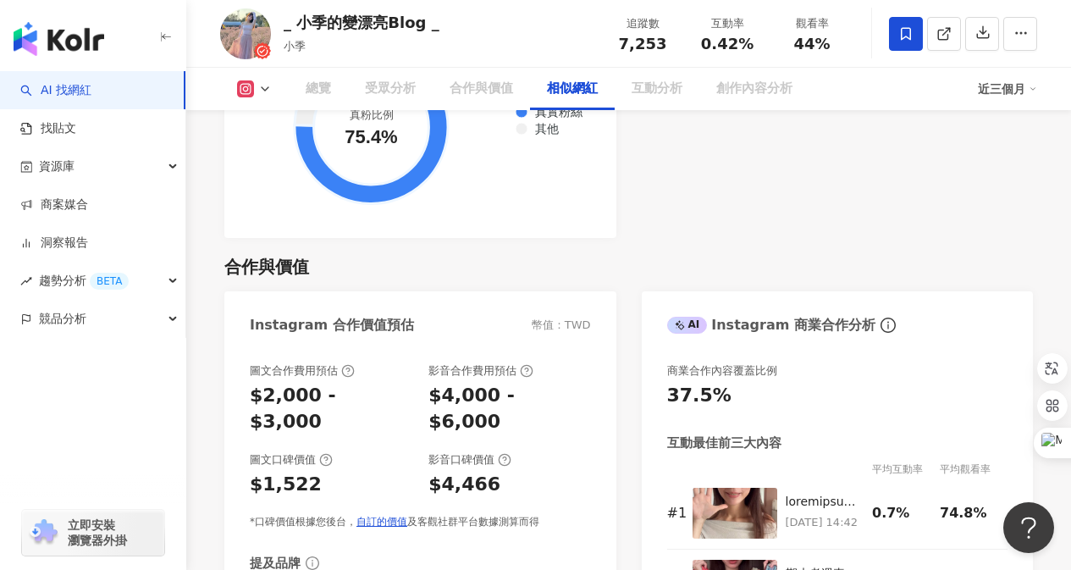
scroll to position [2790, 0]
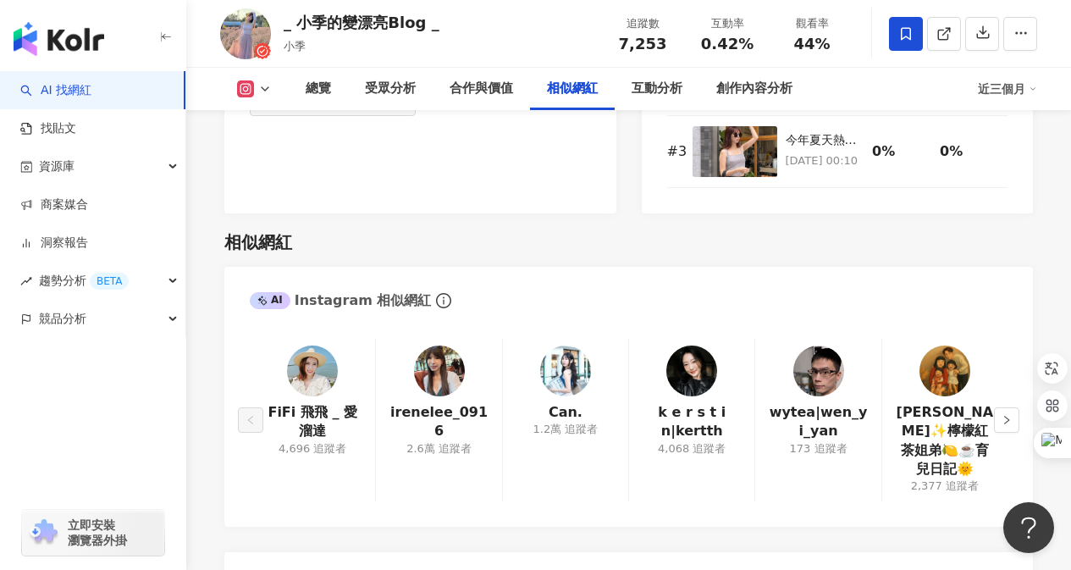
click at [445, 345] on img at bounding box center [439, 370] width 51 height 51
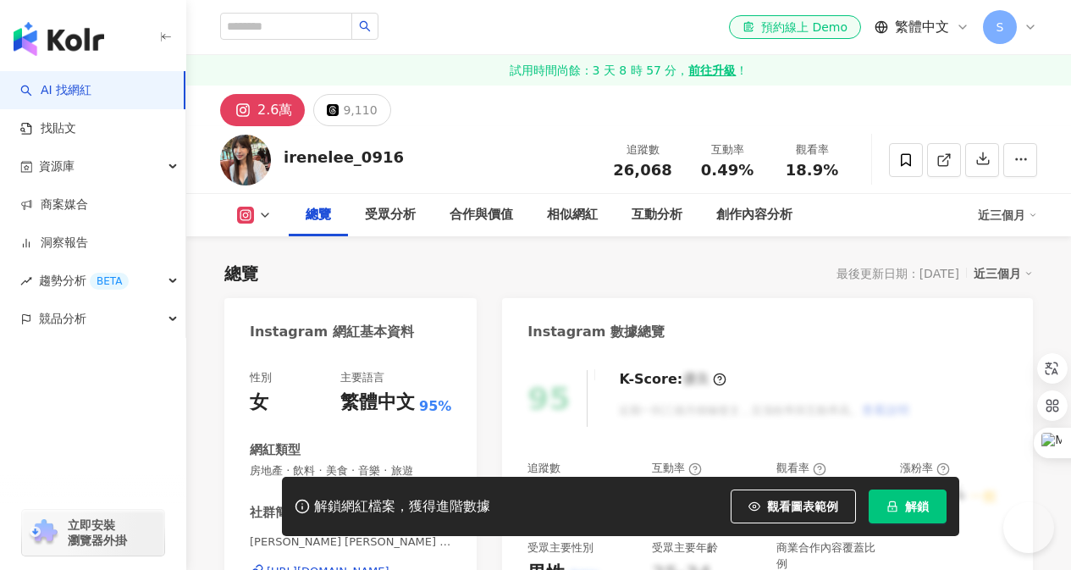
click at [900, 505] on button "解鎖" at bounding box center [907, 506] width 78 height 34
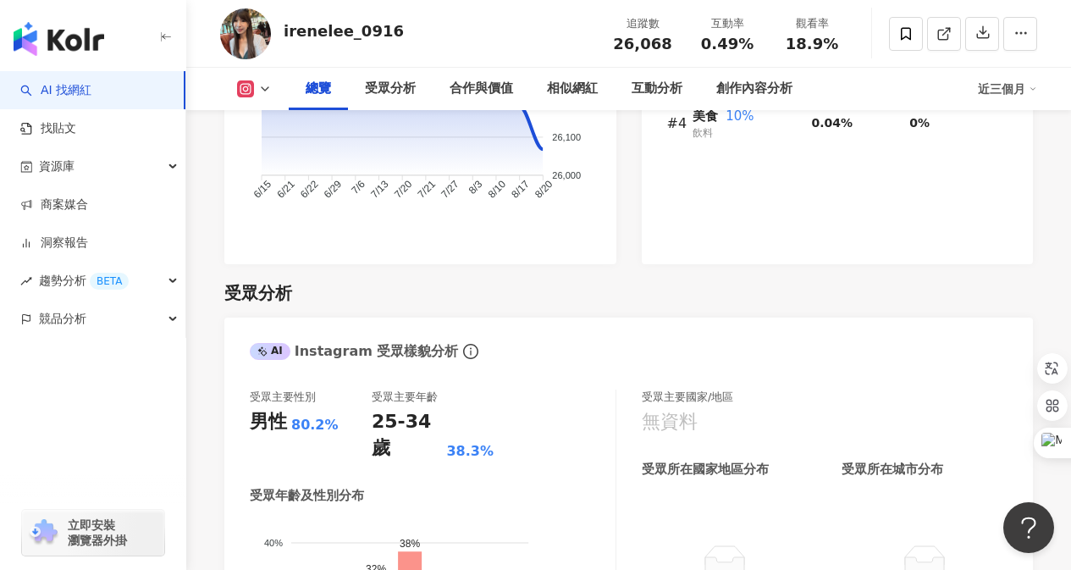
scroll to position [1354, 0]
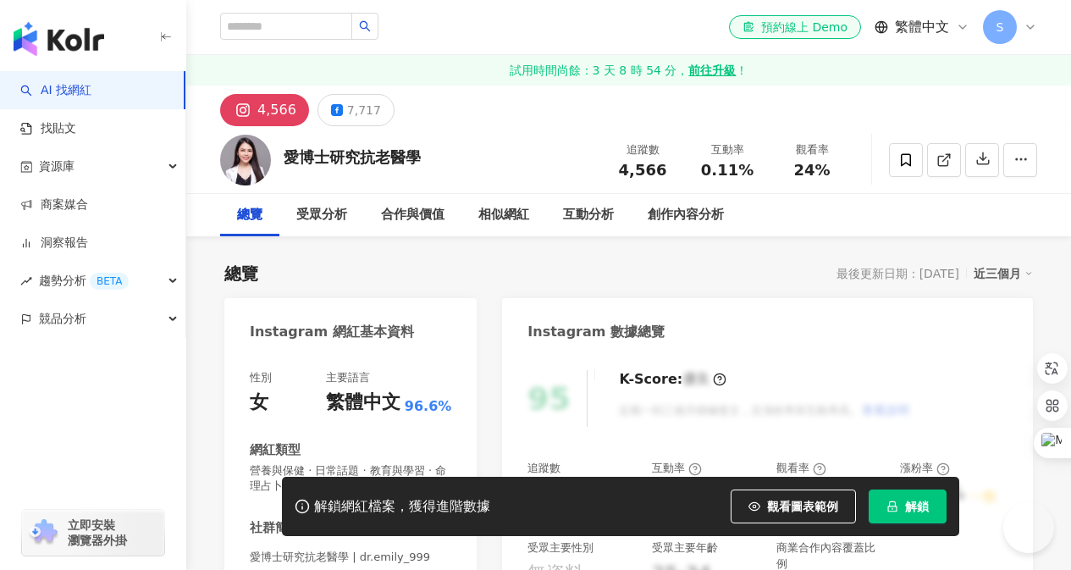
click at [895, 504] on icon "lock" at bounding box center [892, 506] width 12 height 12
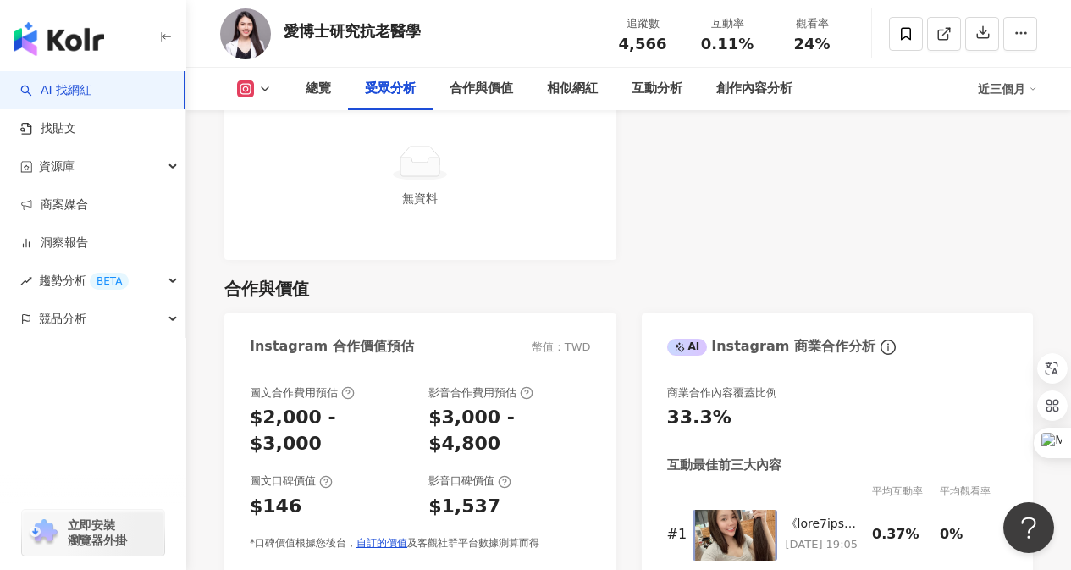
scroll to position [2031, 0]
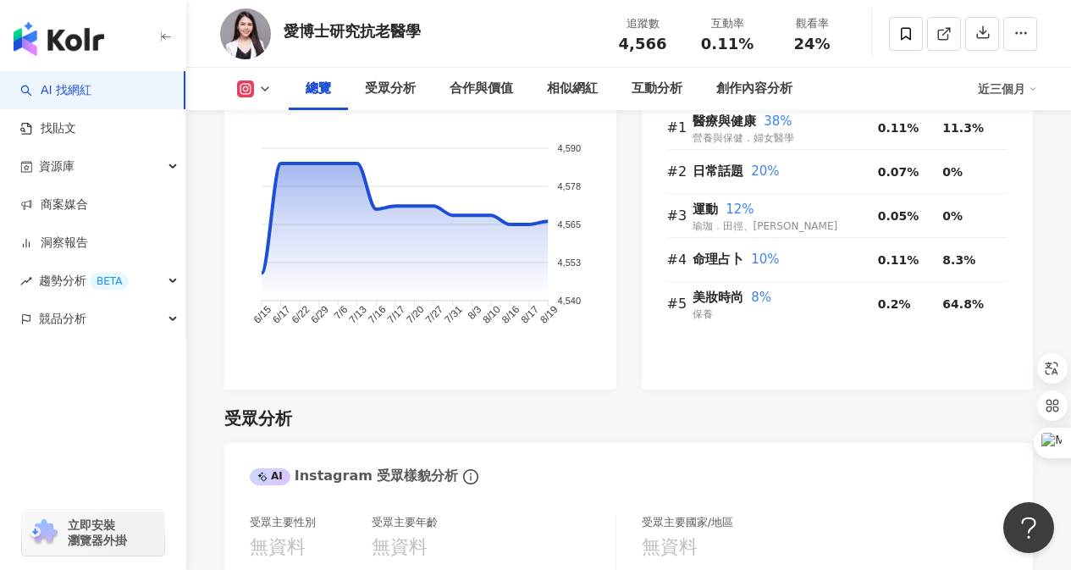
scroll to position [339, 0]
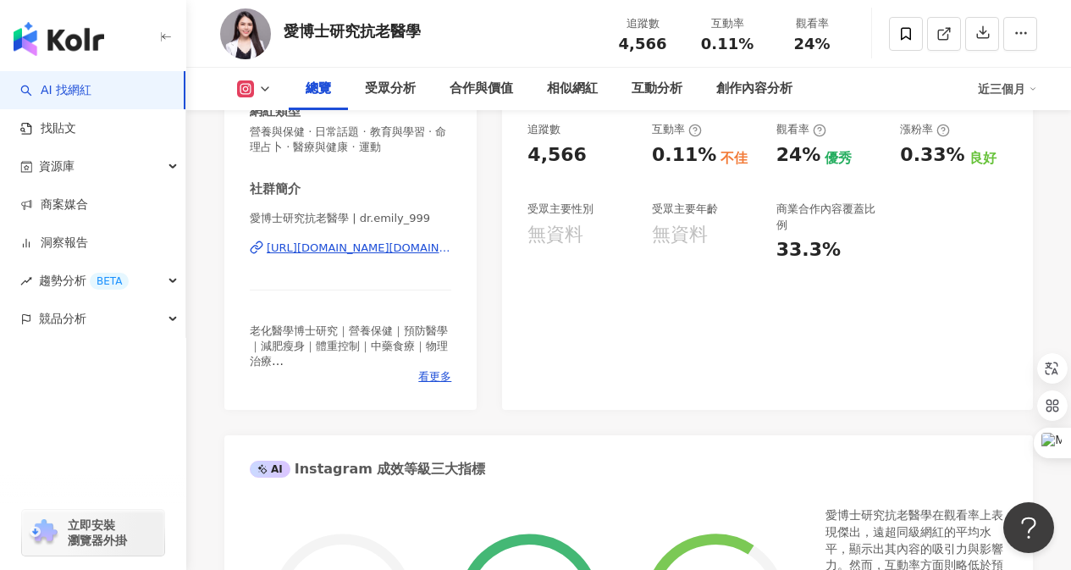
click at [382, 250] on div "https://www.instagram.com/dr.emily_999/" at bounding box center [359, 247] width 184 height 15
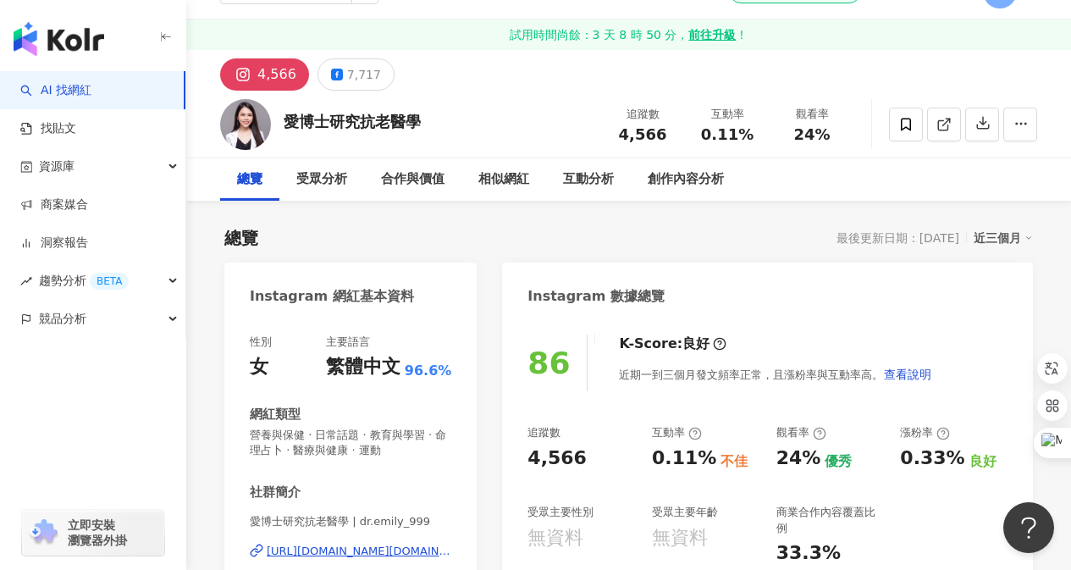
scroll to position [0, 0]
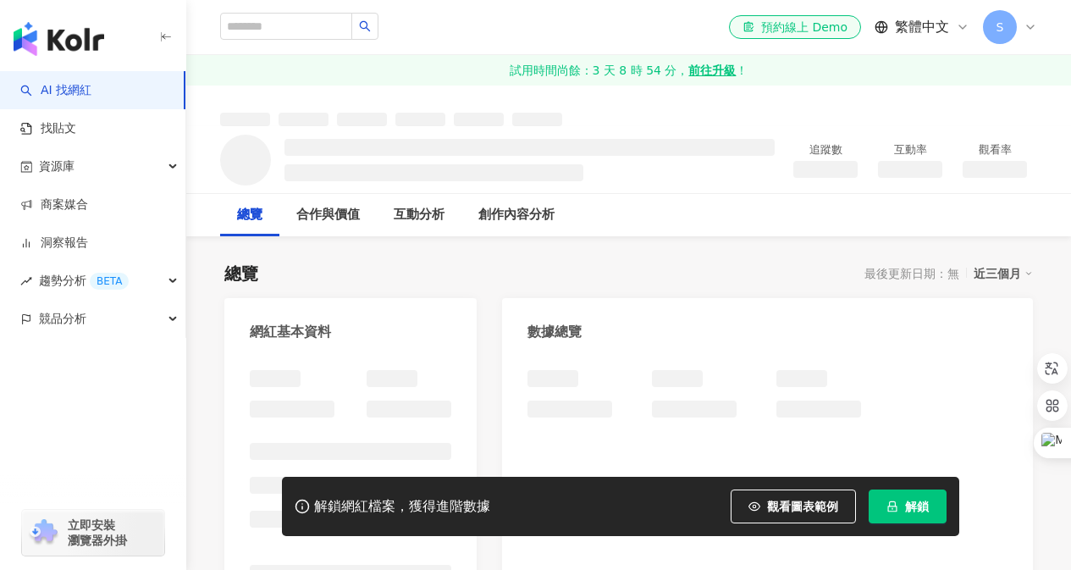
click at [906, 502] on span "解鎖" at bounding box center [917, 506] width 24 height 14
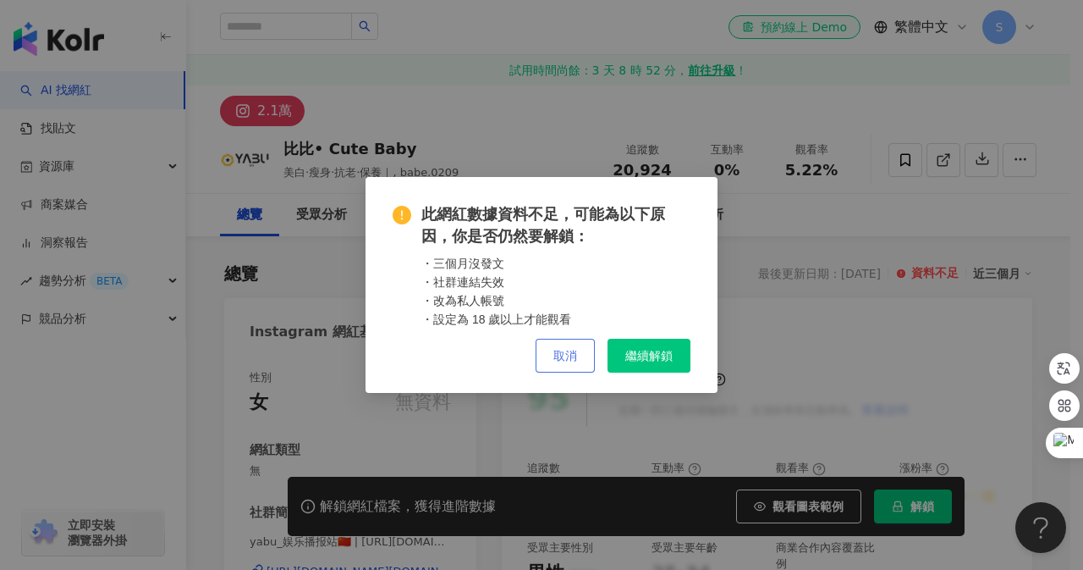
click at [573, 351] on span "取消" at bounding box center [565, 356] width 24 height 14
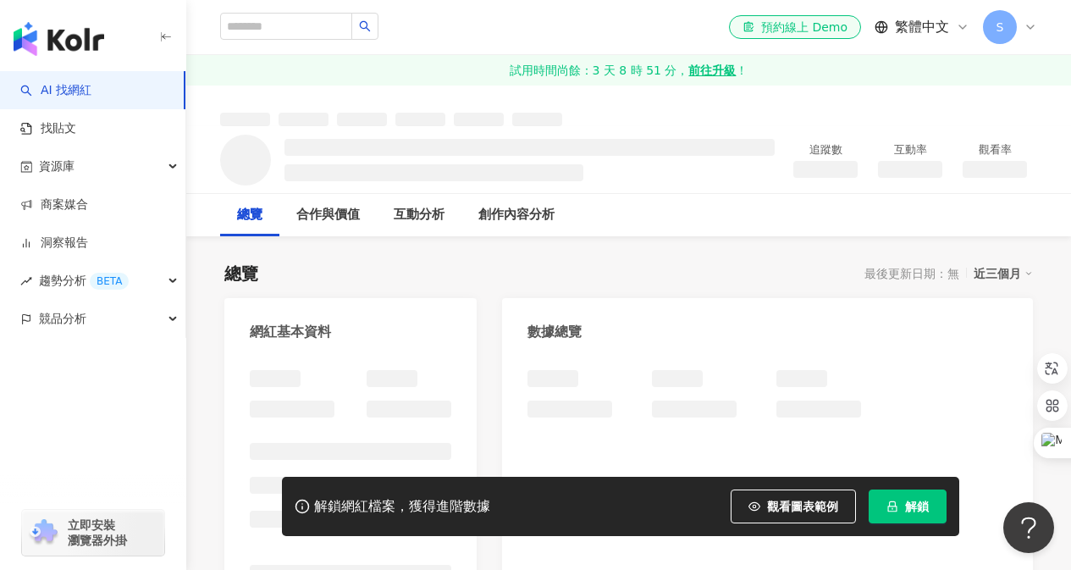
click at [906, 504] on span "解鎖" at bounding box center [917, 506] width 24 height 14
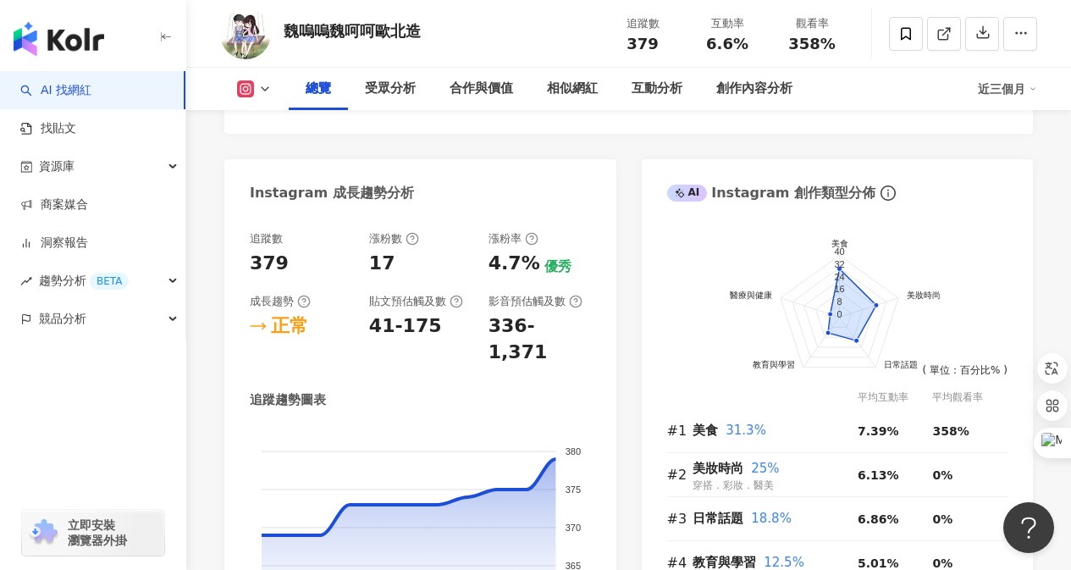
scroll to position [1100, 0]
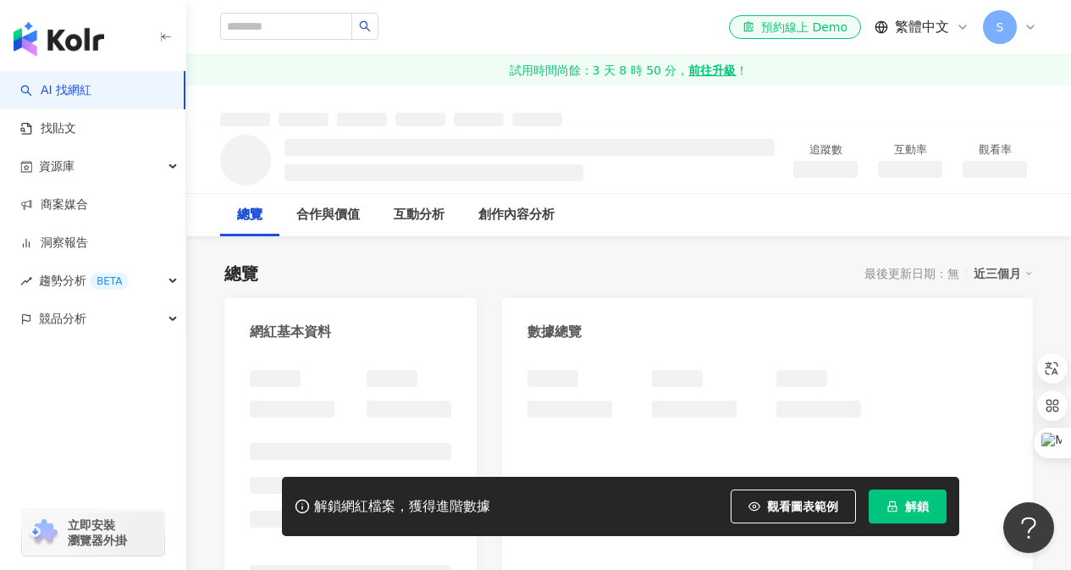
click at [923, 508] on span "解鎖" at bounding box center [917, 506] width 24 height 14
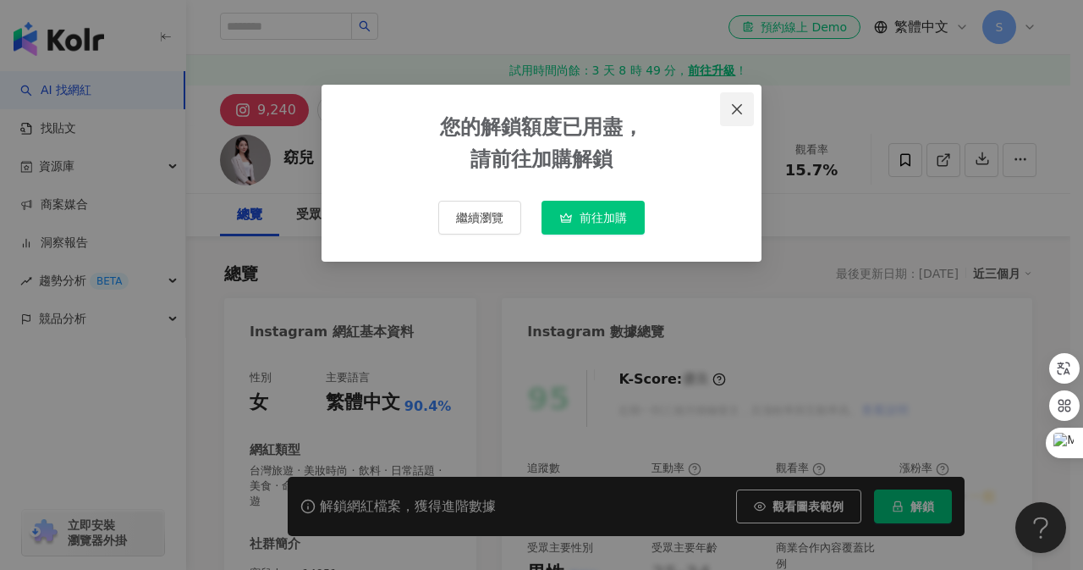
click at [735, 108] on icon "close" at bounding box center [737, 109] width 14 height 14
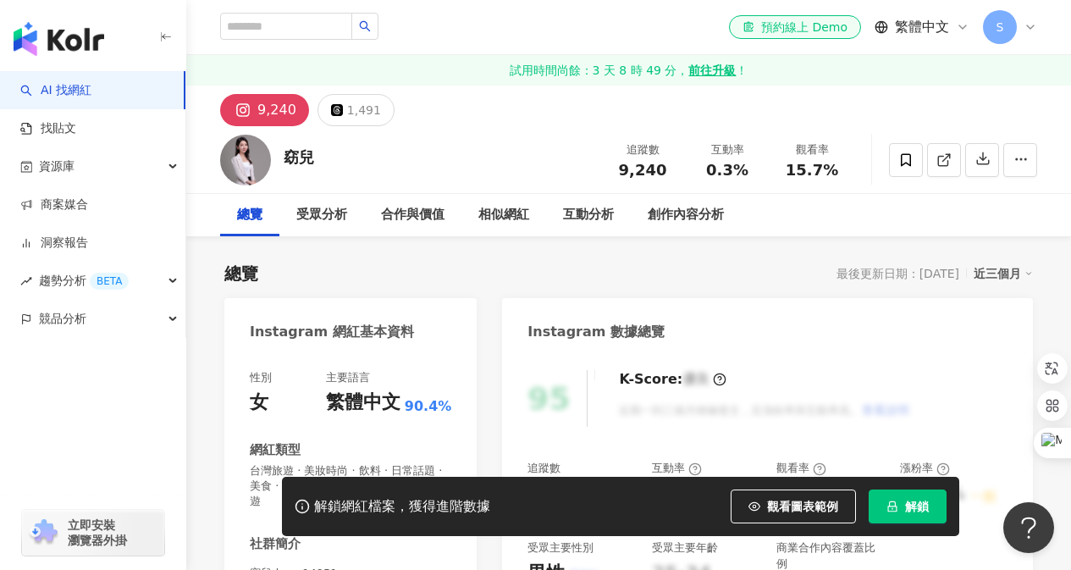
scroll to position [254, 0]
